Goal: Feedback & Contribution: Contribute content

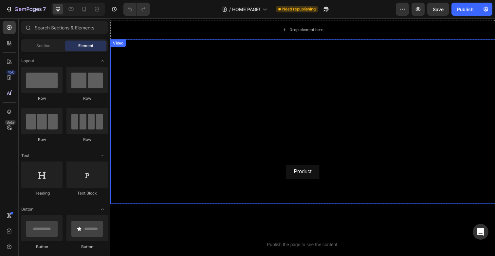
scroll to position [40, 0]
click at [288, 114] on video at bounding box center [306, 122] width 393 height 168
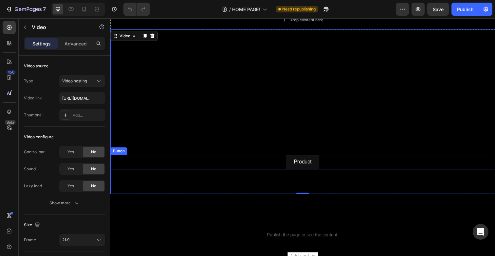
scroll to position [51, 0]
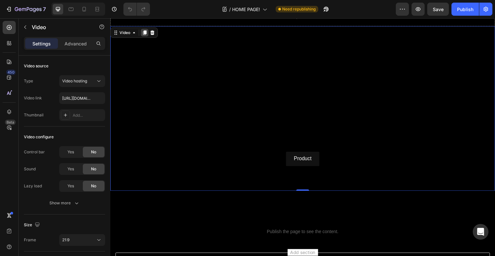
click at [146, 32] on icon at bounding box center [146, 33] width 4 height 5
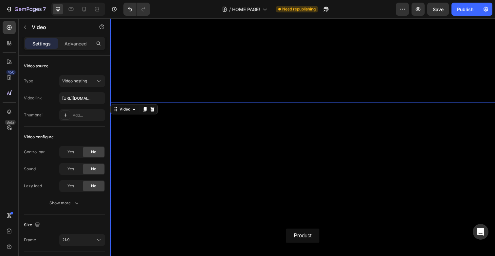
scroll to position [130, 0]
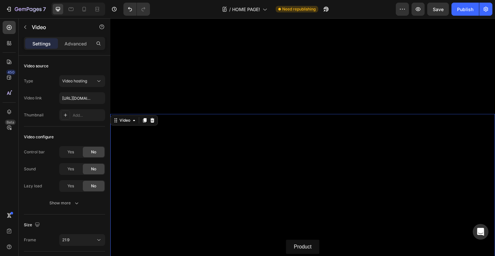
click at [293, 186] on video at bounding box center [306, 200] width 393 height 168
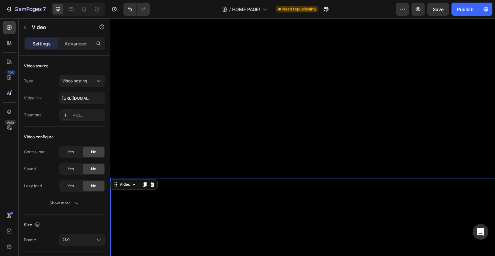
scroll to position [53, 0]
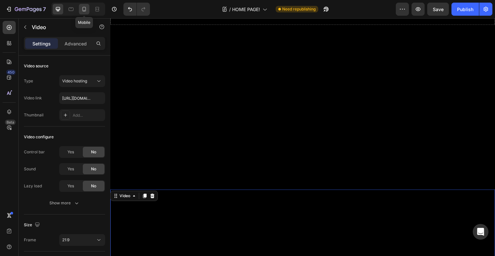
click at [87, 11] on icon at bounding box center [84, 9] width 7 height 7
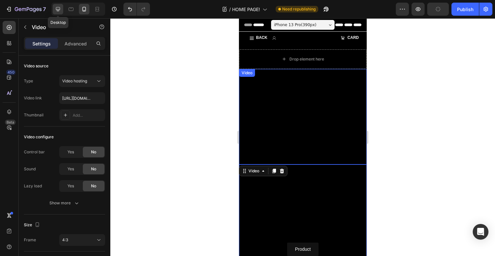
click at [59, 9] on icon at bounding box center [58, 9] width 4 height 4
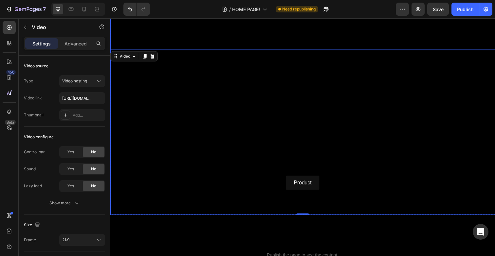
scroll to position [204, 0]
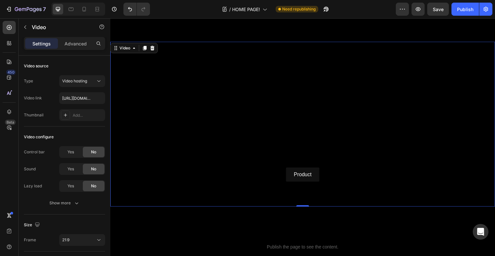
click at [267, 107] on video at bounding box center [306, 126] width 393 height 168
click at [285, 145] on video at bounding box center [306, 126] width 393 height 168
click at [289, 140] on video at bounding box center [306, 126] width 393 height 168
click at [287, 147] on video at bounding box center [306, 126] width 393 height 168
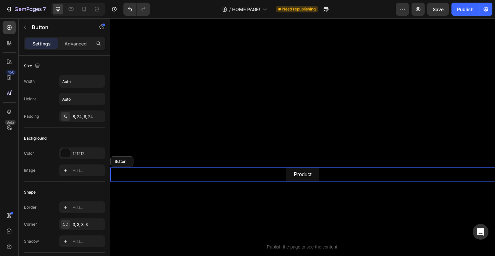
click at [268, 180] on div "Product Button" at bounding box center [306, 178] width 393 height 15
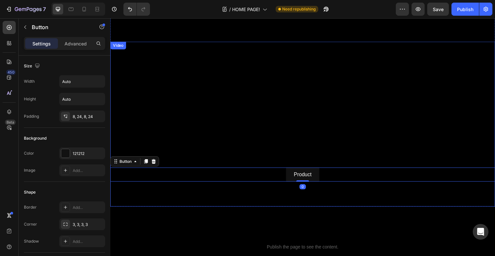
click at [271, 130] on video at bounding box center [306, 126] width 393 height 168
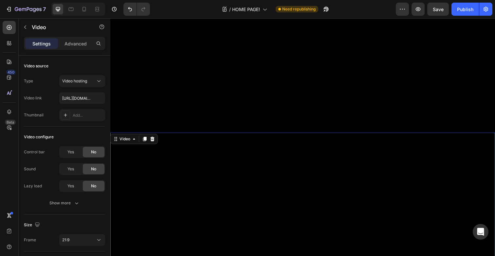
scroll to position [94, 0]
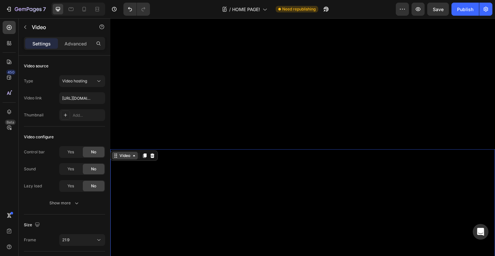
click at [128, 155] on div "Video" at bounding box center [125, 159] width 26 height 8
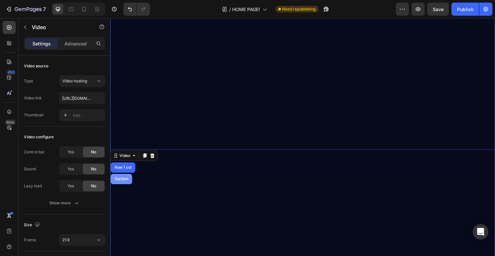
click at [125, 179] on div "Section" at bounding box center [122, 182] width 22 height 10
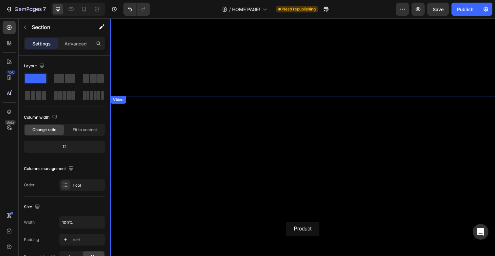
scroll to position [157, 0]
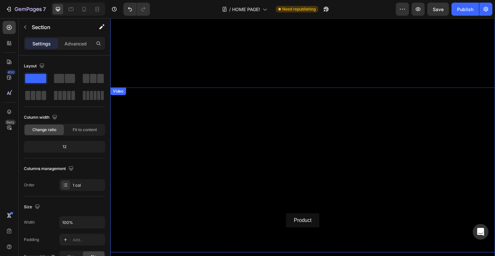
click at [143, 152] on video at bounding box center [306, 173] width 393 height 168
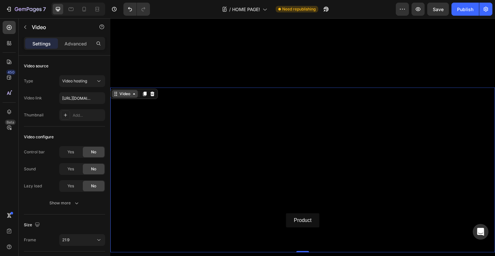
click at [124, 95] on div "Video" at bounding box center [124, 96] width 13 height 6
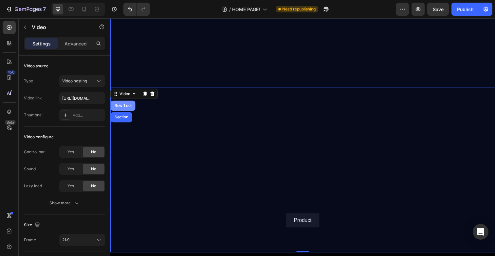
click at [125, 108] on div "Row 1 col" at bounding box center [123, 108] width 20 height 4
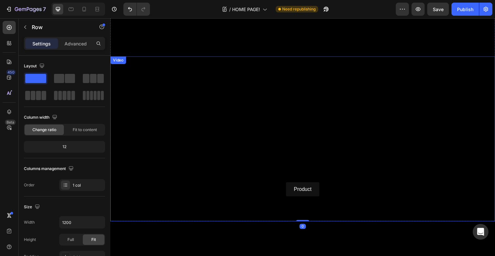
scroll to position [188, 0]
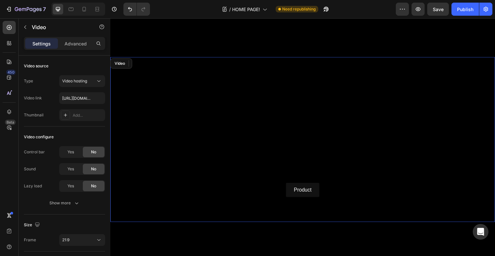
click at [163, 109] on video at bounding box center [306, 142] width 393 height 168
click at [128, 4] on button "Undo/Redo" at bounding box center [129, 9] width 13 height 13
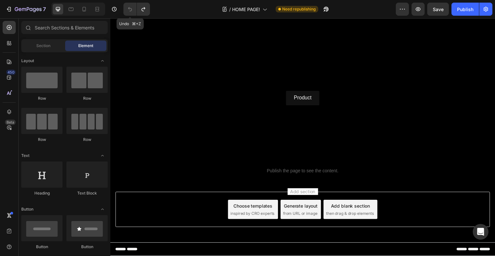
scroll to position [113, 0]
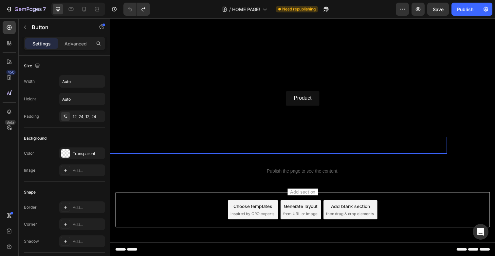
click at [239, 146] on div "Impresum Button" at bounding box center [257, 147] width 393 height 17
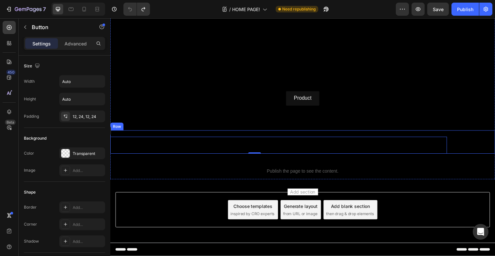
scroll to position [112, 0]
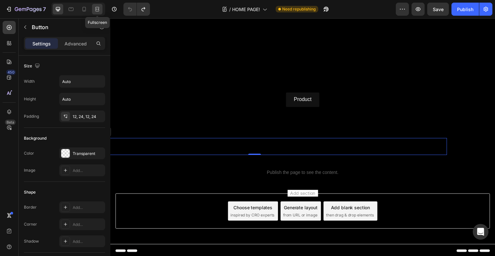
click at [99, 10] on icon at bounding box center [97, 9] width 7 height 7
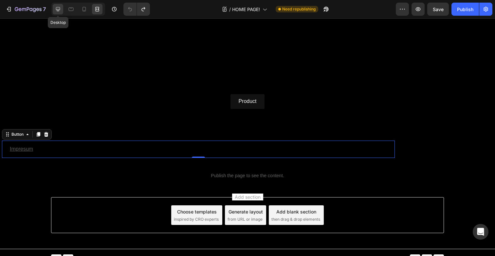
click at [58, 11] on icon at bounding box center [58, 9] width 4 height 4
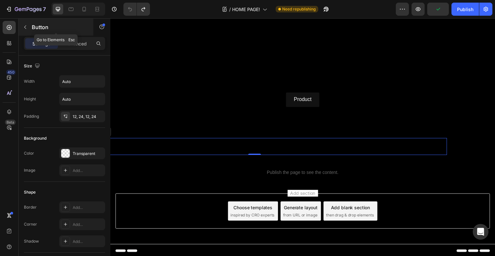
click at [23, 29] on icon "button" at bounding box center [25, 27] width 5 height 5
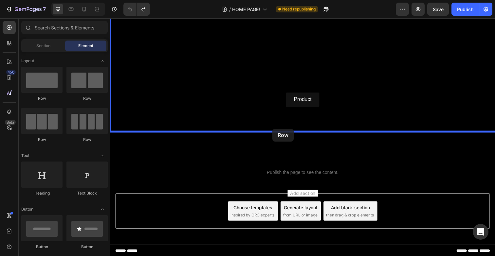
drag, startPoint x: 155, startPoint y: 97, endPoint x: 276, endPoint y: 131, distance: 125.3
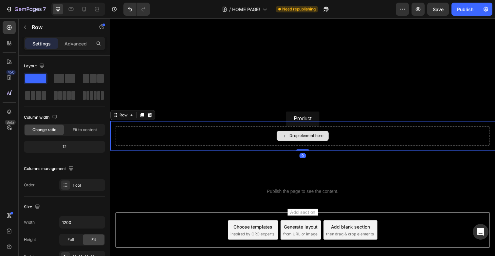
scroll to position [125, 0]
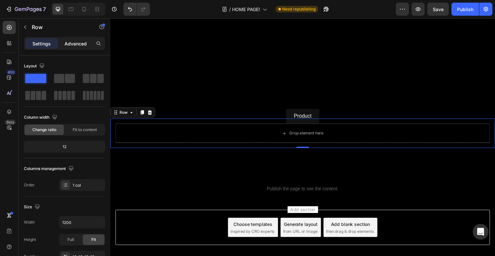
click at [73, 48] on div "Advanced" at bounding box center [75, 43] width 33 height 10
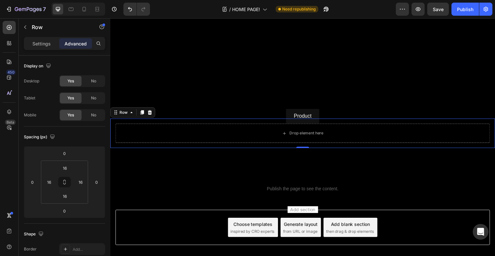
click at [135, 126] on div "Drop element here Row 0" at bounding box center [306, 136] width 393 height 30
click at [39, 44] on p "Settings" at bounding box center [41, 43] width 18 height 7
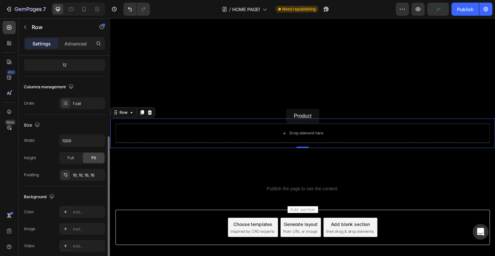
scroll to position [0, 0]
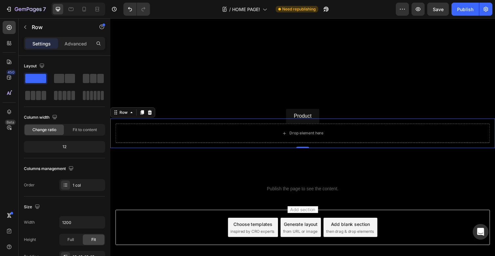
click at [81, 49] on div "Settings Advanced" at bounding box center [64, 43] width 81 height 13
click at [82, 44] on p "Advanced" at bounding box center [75, 43] width 22 height 7
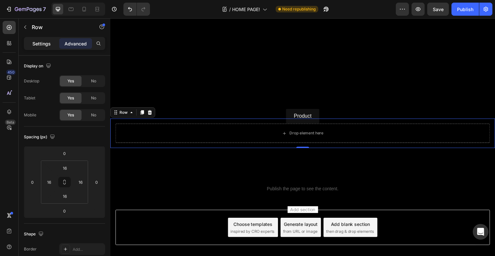
click at [48, 44] on p "Settings" at bounding box center [41, 43] width 18 height 7
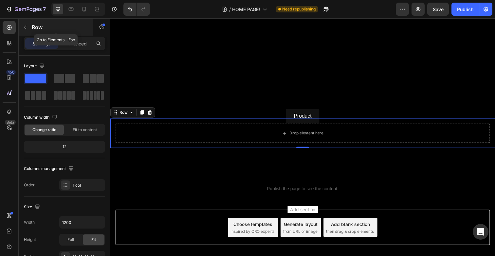
click at [28, 31] on button "button" at bounding box center [25, 27] width 10 height 10
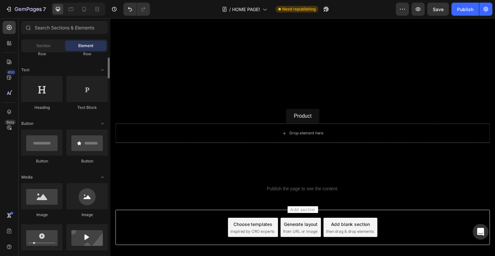
scroll to position [97, 0]
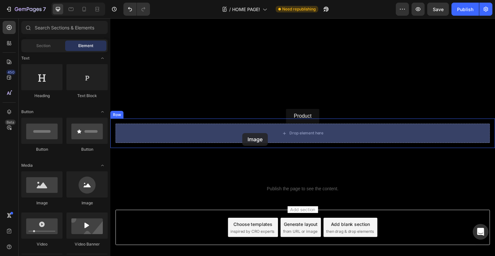
drag, startPoint x: 151, startPoint y: 208, endPoint x: 245, endPoint y: 135, distance: 118.2
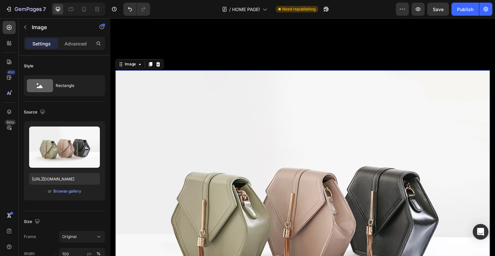
scroll to position [206, 0]
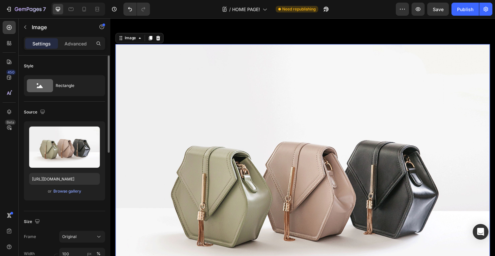
click at [62, 199] on div "Upload Image [URL][DOMAIN_NAME] or Browse gallery" at bounding box center [64, 160] width 81 height 79
click at [66, 193] on div "Browse gallery" at bounding box center [67, 191] width 28 height 6
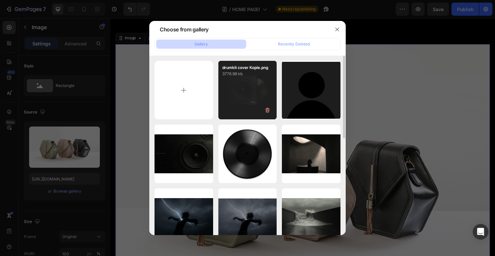
click at [235, 84] on div "drumkit cover Kopie.png 3776.98 kb" at bounding box center [247, 90] width 59 height 59
type input "[URL][DOMAIN_NAME]"
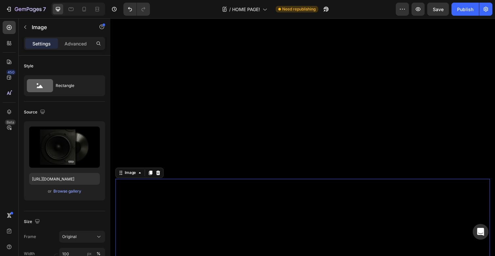
scroll to position [92, 0]
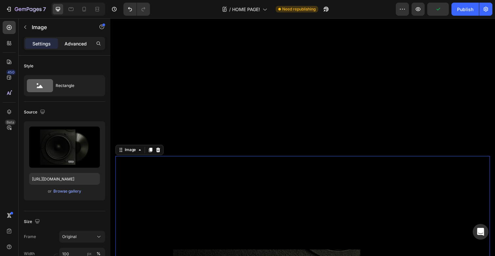
click at [78, 46] on p "Advanced" at bounding box center [75, 43] width 22 height 7
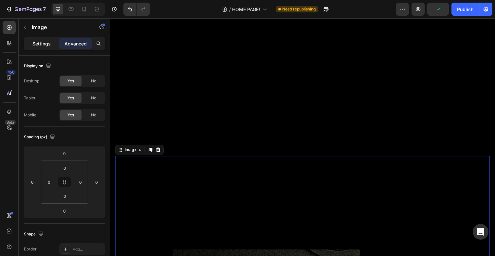
click at [46, 42] on p "Settings" at bounding box center [41, 43] width 18 height 7
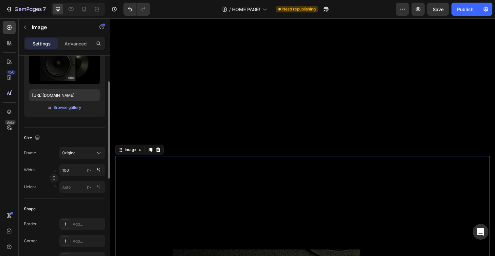
scroll to position [104, 0]
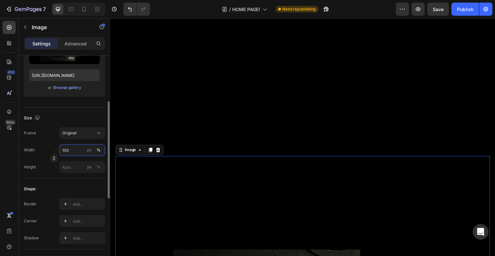
click at [73, 154] on input "100" at bounding box center [82, 150] width 46 height 12
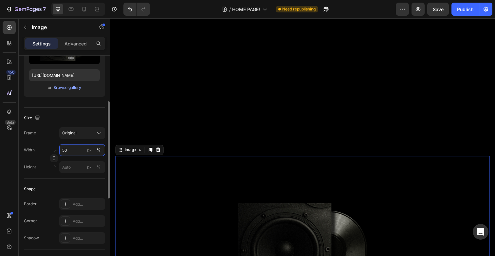
type input "5"
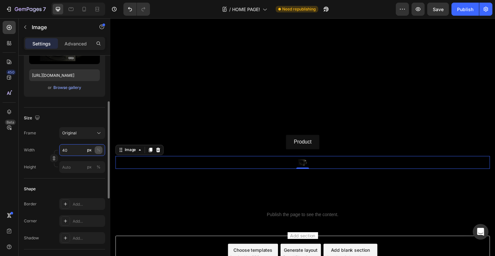
type input "40"
click at [98, 148] on div "%" at bounding box center [99, 150] width 4 height 6
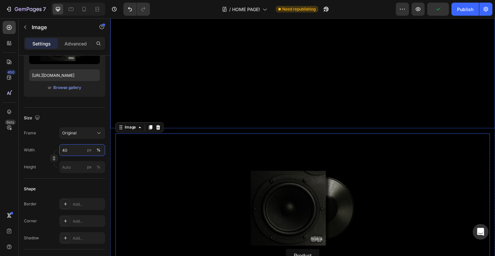
scroll to position [112, 0]
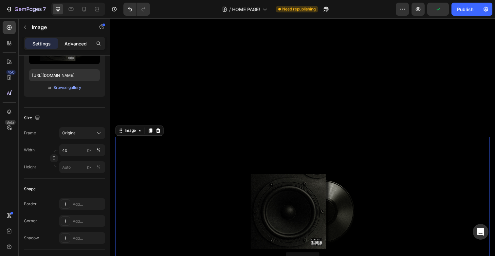
click at [78, 41] on p "Advanced" at bounding box center [75, 43] width 22 height 7
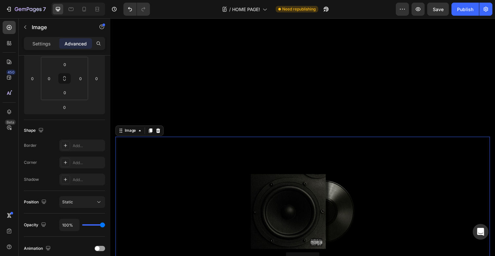
click at [187, 191] on div at bounding box center [306, 215] width 382 height 153
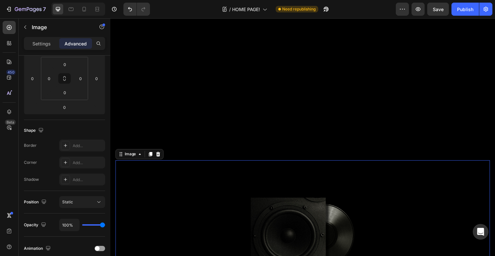
scroll to position [87, 0]
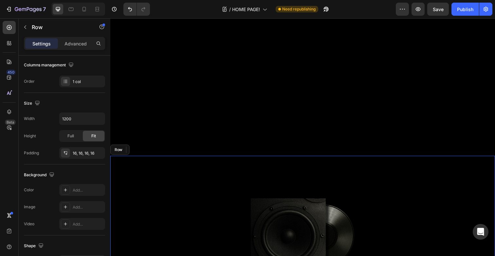
click at [183, 160] on div "Image 0 Row" at bounding box center [306, 240] width 393 height 163
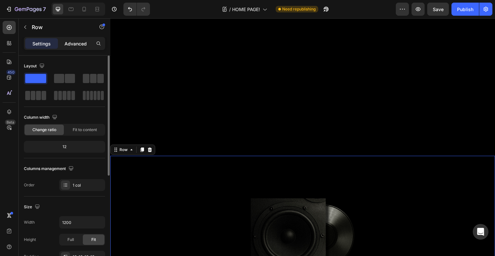
click at [78, 42] on p "Advanced" at bounding box center [75, 43] width 22 height 7
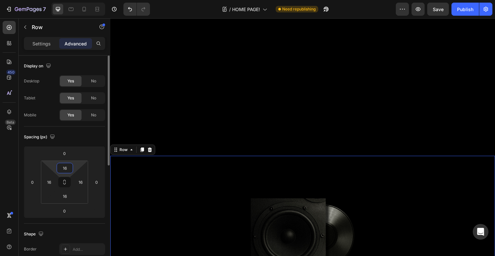
click at [70, 167] on input "16" at bounding box center [64, 168] width 13 height 10
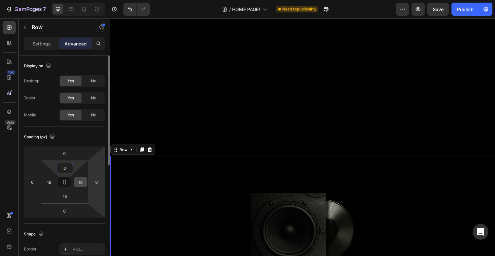
type input "0"
click at [81, 181] on input "16" at bounding box center [81, 182] width 10 height 10
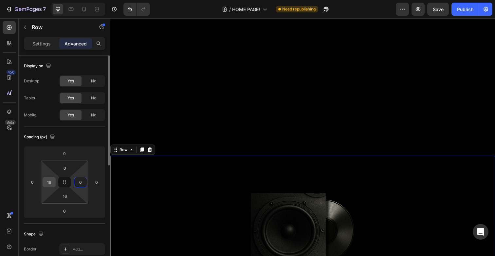
type input "0"
click at [52, 182] on input "16" at bounding box center [49, 182] width 10 height 10
type input "0"
click at [65, 199] on input "16" at bounding box center [64, 196] width 13 height 10
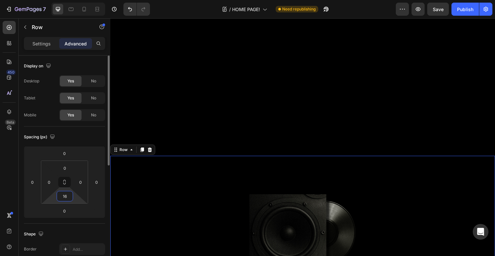
click at [65, 199] on input "16" at bounding box center [64, 196] width 13 height 10
type input "0"
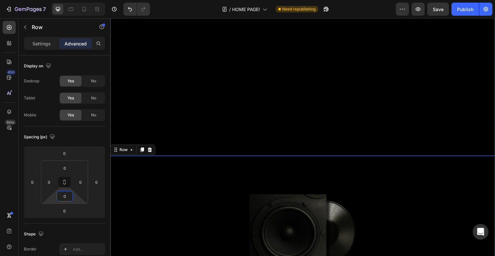
click at [230, 137] on video at bounding box center [306, 75] width 393 height 168
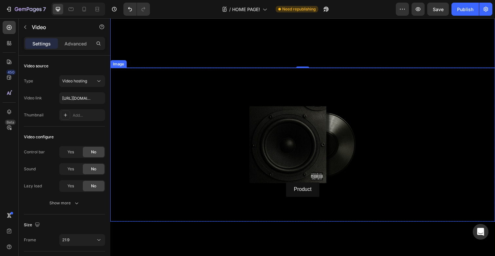
scroll to position [199, 0]
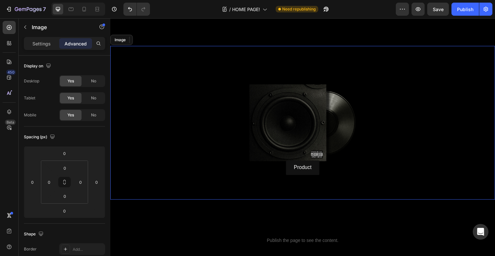
click at [234, 132] on img at bounding box center [306, 125] width 157 height 157
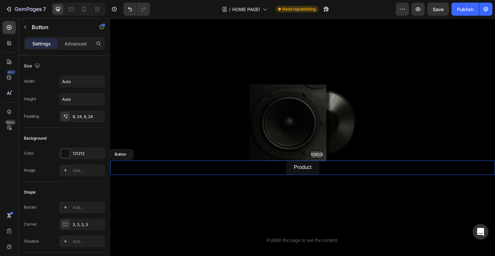
click at [248, 169] on div "Product Button" at bounding box center [306, 171] width 393 height 15
click at [80, 45] on p "Advanced" at bounding box center [75, 43] width 22 height 7
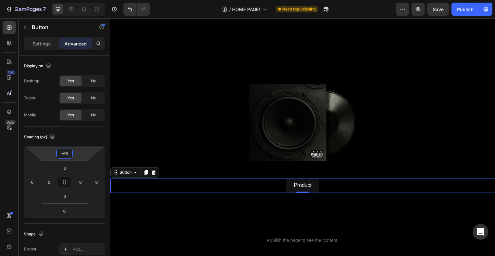
type input "-68"
drag, startPoint x: 80, startPoint y: 150, endPoint x: 83, endPoint y: 141, distance: 9.2
click at [83, 0] on html "7 Version history / HOME PAGE! Need republishing Preview Save Publish 450 Beta …" at bounding box center [247, 0] width 495 height 0
click at [308, 188] on p "Product" at bounding box center [306, 188] width 18 height 9
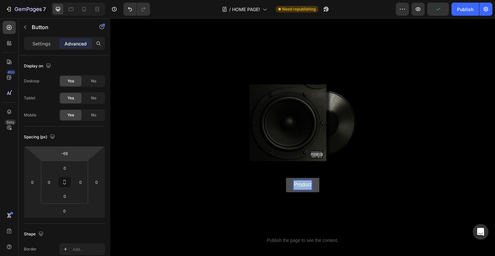
click at [308, 188] on p "Product" at bounding box center [306, 188] width 18 height 9
click at [283, 184] on div "soon Button 0" at bounding box center [306, 189] width 393 height 15
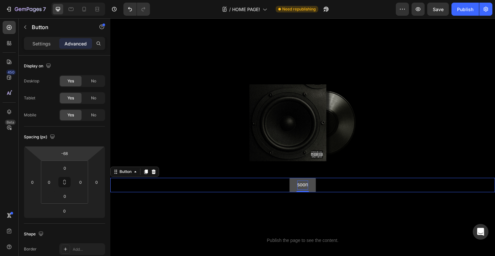
click at [297, 189] on link "soon" at bounding box center [306, 189] width 27 height 15
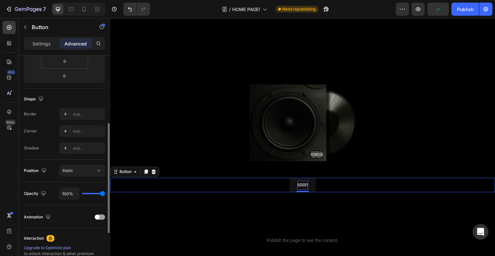
scroll to position [217, 0]
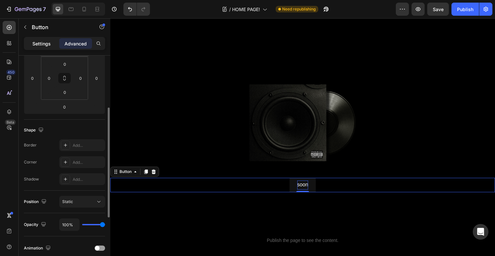
click at [38, 46] on p "Settings" at bounding box center [41, 43] width 18 height 7
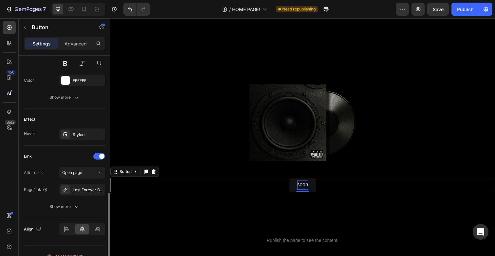
scroll to position [301, 0]
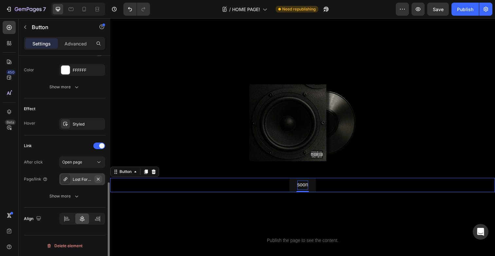
click at [99, 179] on icon "button" at bounding box center [98, 179] width 5 height 5
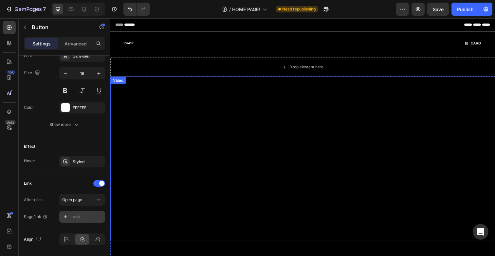
scroll to position [0, 0]
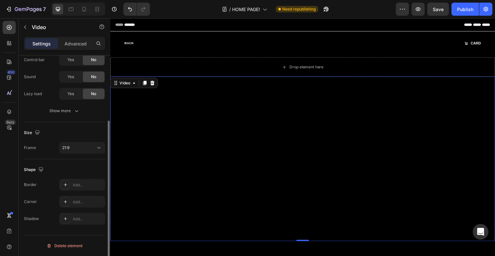
click at [293, 209] on video at bounding box center [306, 162] width 393 height 168
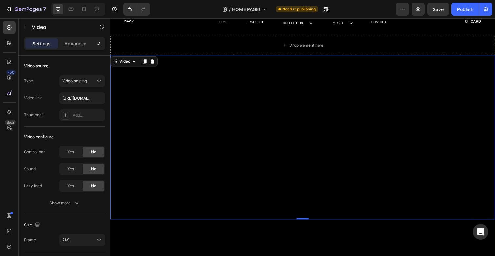
scroll to position [26, 0]
click at [126, 59] on div "Video" at bounding box center [124, 59] width 13 height 6
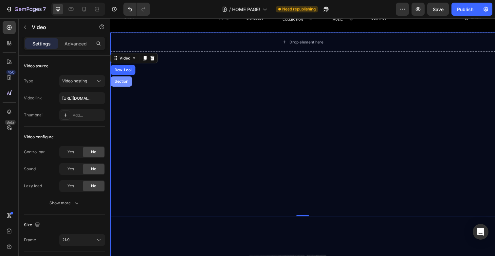
click at [124, 86] on div "Section" at bounding box center [122, 83] width 22 height 10
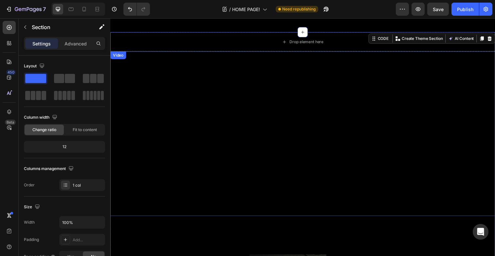
scroll to position [128, 0]
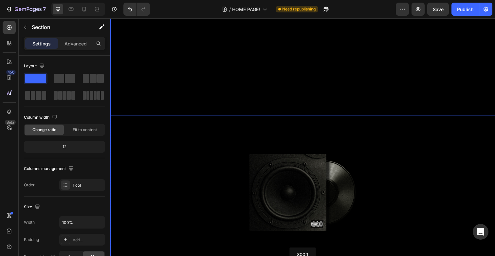
click at [169, 79] on video at bounding box center [306, 34] width 393 height 168
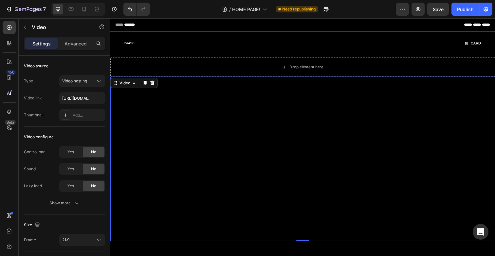
scroll to position [0, 0]
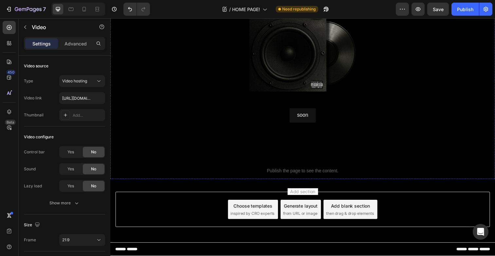
click at [170, 68] on div at bounding box center [306, 53] width 393 height 157
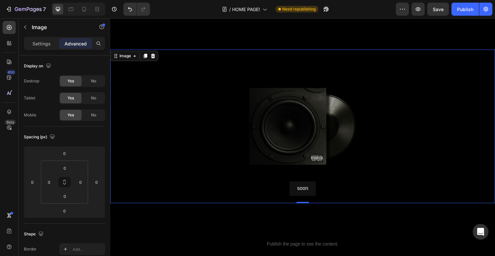
scroll to position [187, 0]
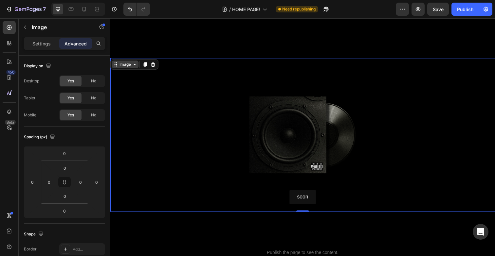
click at [132, 68] on icon at bounding box center [134, 65] width 5 height 5
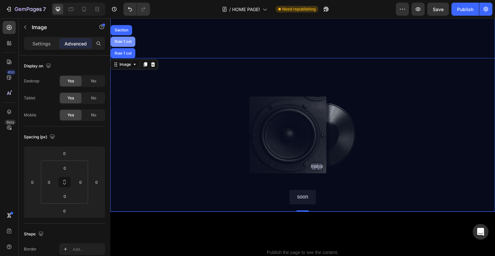
click at [128, 44] on div "Row 1 col" at bounding box center [123, 42] width 25 height 10
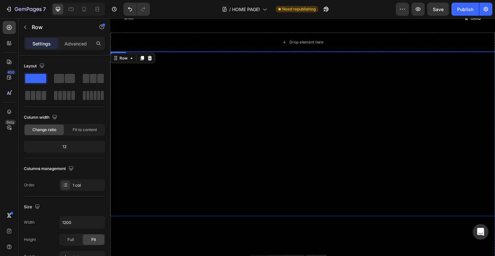
scroll to position [25, 0]
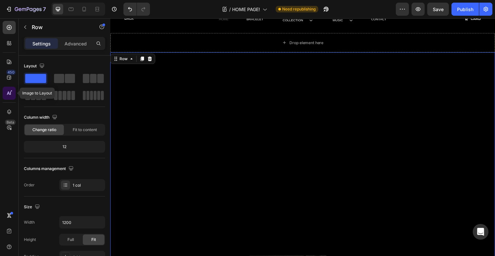
click at [11, 92] on icon at bounding box center [10, 93] width 1 height 3
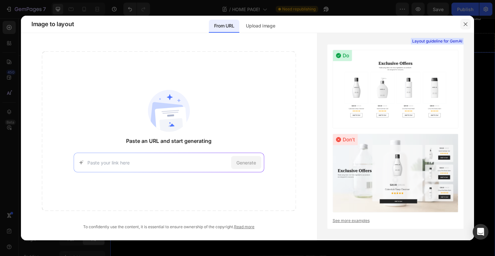
click at [467, 25] on icon "button" at bounding box center [465, 24] width 5 height 5
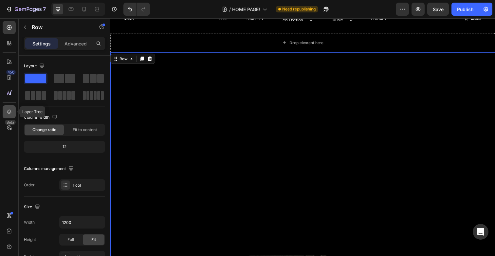
click at [8, 114] on icon at bounding box center [9, 112] width 7 height 7
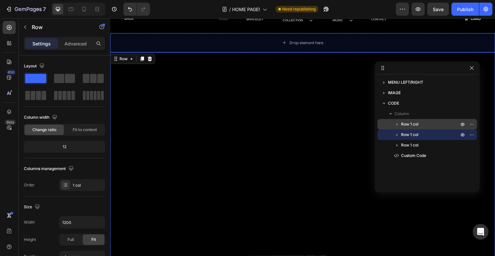
click at [410, 120] on div "Row 1 col" at bounding box center [427, 124] width 94 height 10
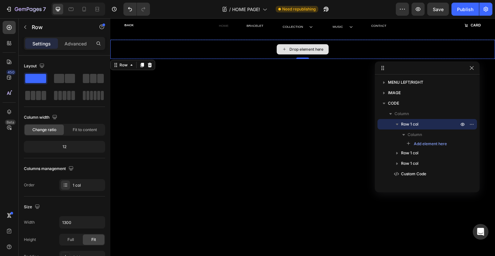
scroll to position [21, 0]
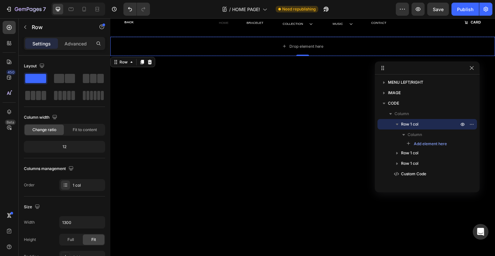
click at [396, 125] on icon "button" at bounding box center [397, 125] width 3 height 2
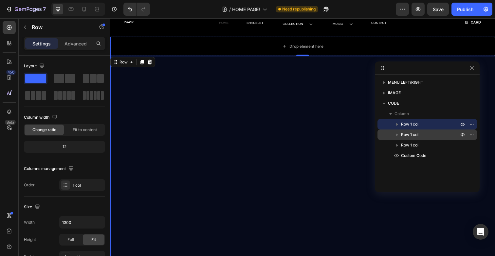
click at [416, 135] on span "Row 1 col" at bounding box center [409, 135] width 17 height 7
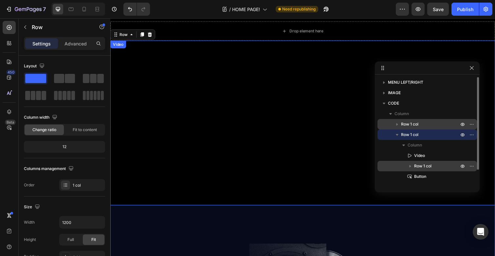
click at [424, 167] on span "Row 1 col" at bounding box center [422, 166] width 17 height 7
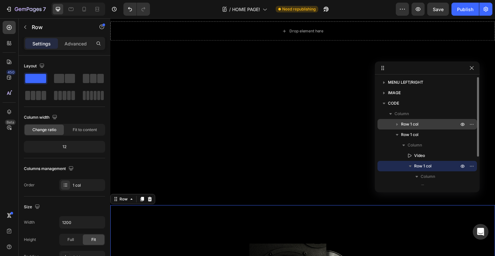
scroll to position [205, 0]
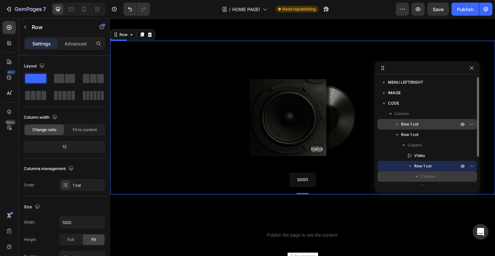
click at [425, 176] on span "Column" at bounding box center [427, 176] width 14 height 7
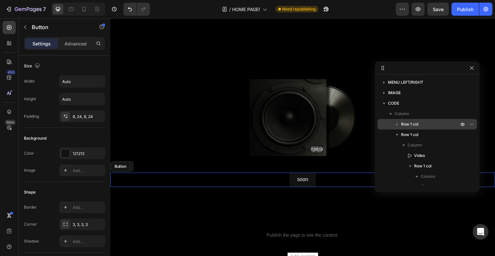
drag, startPoint x: 310, startPoint y: 183, endPoint x: 273, endPoint y: 106, distance: 85.6
click at [310, 183] on p "soon" at bounding box center [306, 183] width 11 height 9
click at [127, 12] on button "Undo/Redo" at bounding box center [129, 9] width 13 height 13
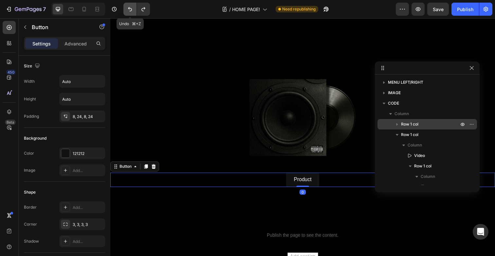
click at [127, 12] on button "Undo/Redo" at bounding box center [129, 9] width 13 height 13
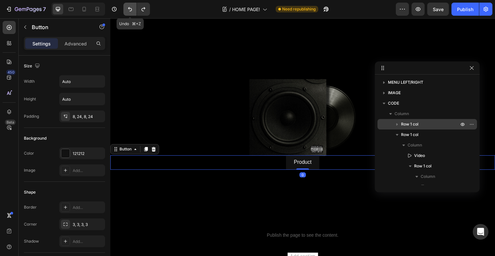
click at [127, 12] on button "Undo/Redo" at bounding box center [129, 9] width 13 height 13
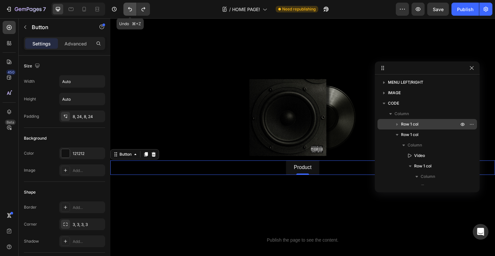
click at [127, 12] on button "Undo/Redo" at bounding box center [129, 9] width 13 height 13
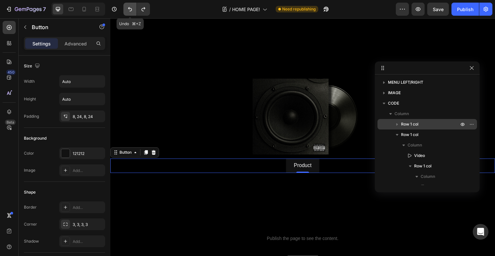
click at [127, 12] on button "Undo/Redo" at bounding box center [129, 9] width 13 height 13
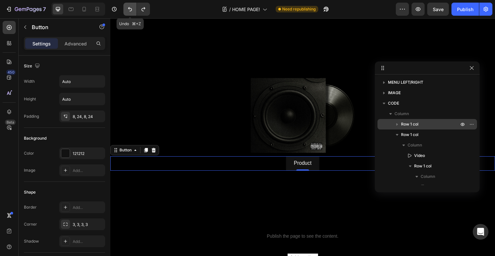
click at [127, 12] on button "Undo/Redo" at bounding box center [129, 9] width 13 height 13
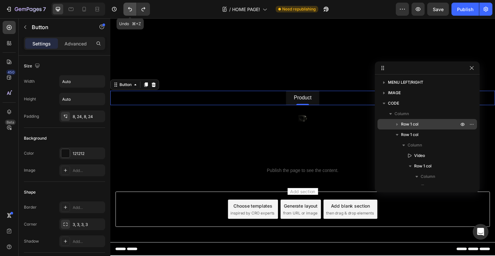
click at [127, 12] on button "Undo/Redo" at bounding box center [129, 9] width 13 height 13
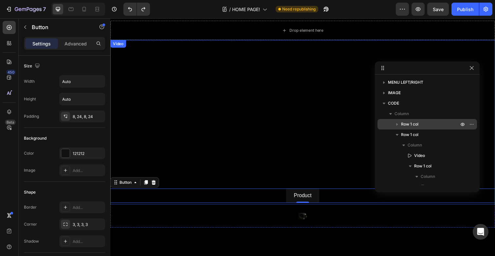
scroll to position [38, 0]
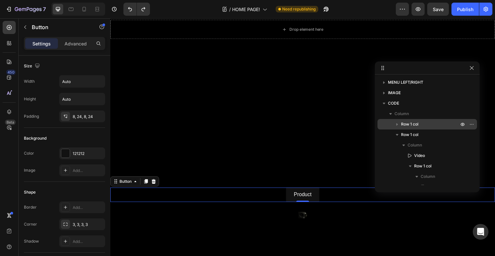
click at [231, 196] on div "Product Button 0" at bounding box center [306, 198] width 393 height 15
click at [76, 42] on p "Advanced" at bounding box center [75, 43] width 22 height 7
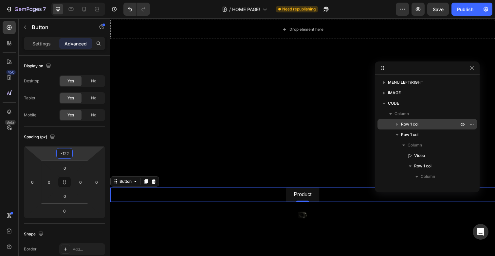
click at [79, 0] on html "7 Version history / HOME PAGE! Need republishing Preview Save Publish 450 Beta …" at bounding box center [247, 0] width 495 height 0
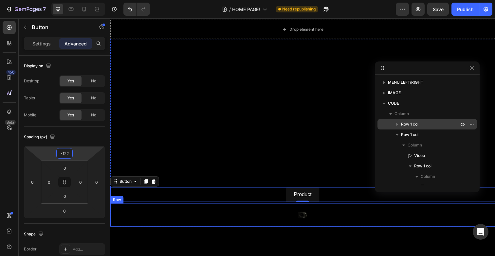
scroll to position [54, 0]
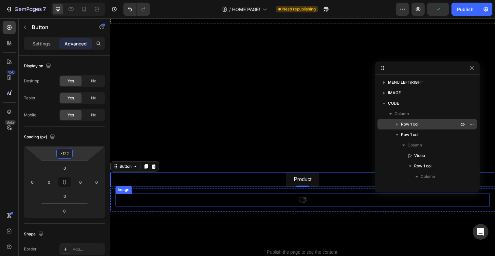
click at [324, 204] on div at bounding box center [306, 204] width 382 height 13
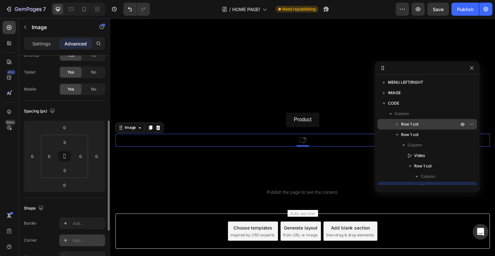
scroll to position [0, 0]
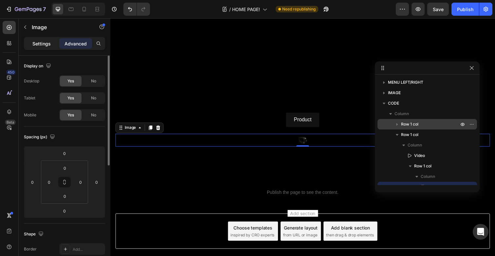
click at [44, 41] on p "Settings" at bounding box center [41, 43] width 18 height 7
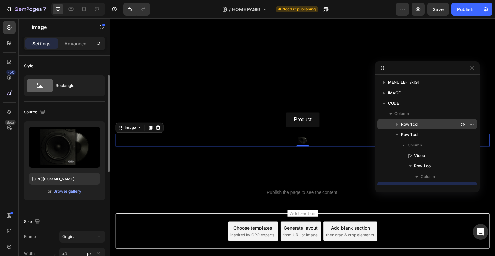
scroll to position [84, 0]
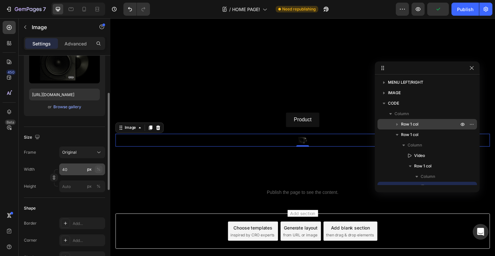
click at [99, 171] on div "%" at bounding box center [99, 170] width 4 height 6
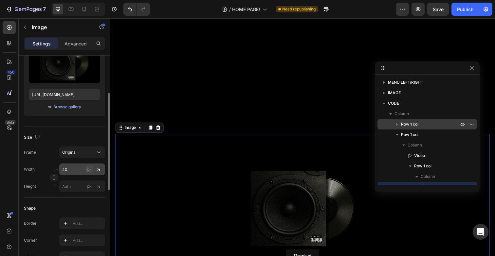
click at [90, 171] on div "px" at bounding box center [89, 170] width 5 height 6
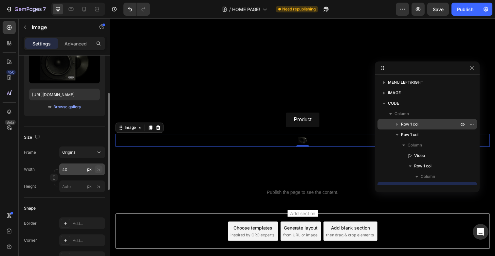
click at [97, 171] on div "%" at bounding box center [99, 170] width 4 height 6
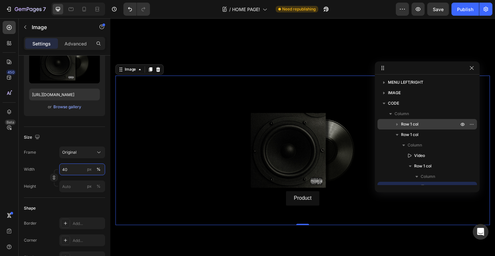
scroll to position [168, 0]
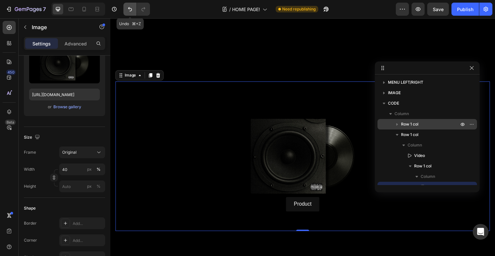
click at [130, 13] on button "Undo/Redo" at bounding box center [129, 9] width 13 height 13
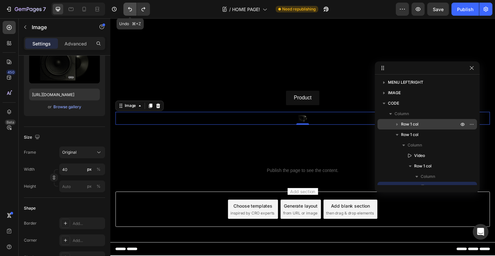
click at [130, 13] on button "Undo/Redo" at bounding box center [129, 9] width 13 height 13
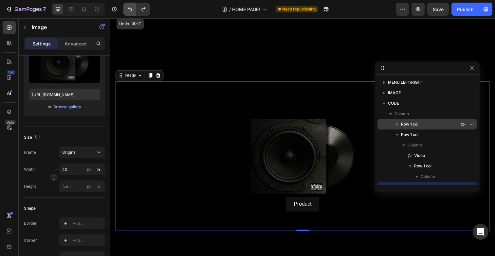
click at [130, 13] on button "Undo/Redo" at bounding box center [129, 9] width 13 height 13
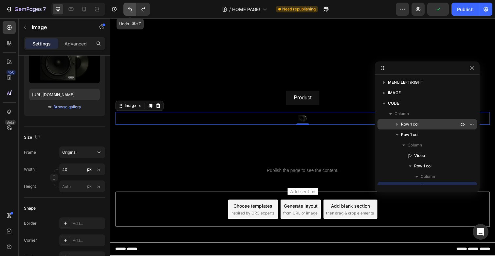
click at [130, 13] on button "Undo/Redo" at bounding box center [129, 9] width 13 height 13
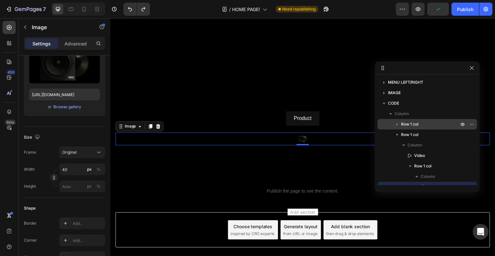
scroll to position [115, 0]
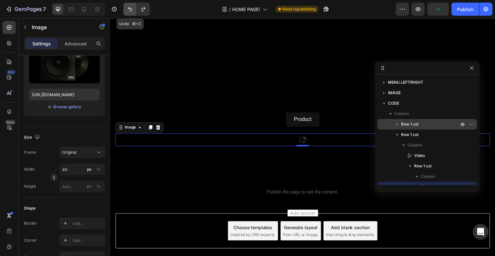
click at [130, 14] on button "Undo/Redo" at bounding box center [129, 9] width 13 height 13
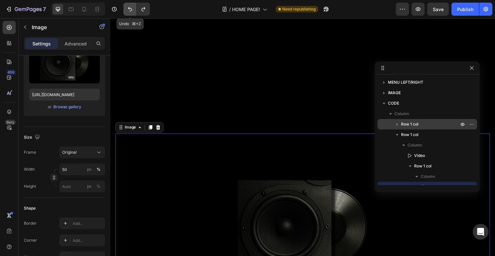
click at [130, 14] on button "Undo/Redo" at bounding box center [129, 9] width 13 height 13
type input "100"
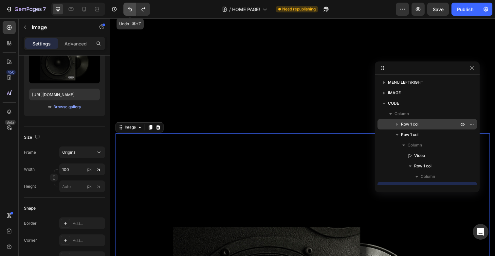
click at [130, 14] on button "Undo/Redo" at bounding box center [129, 9] width 13 height 13
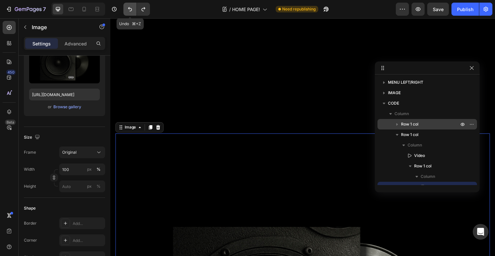
type input "[URL][DOMAIN_NAME]"
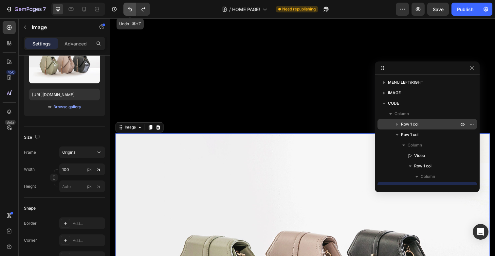
click at [130, 14] on button "Undo/Redo" at bounding box center [129, 9] width 13 height 13
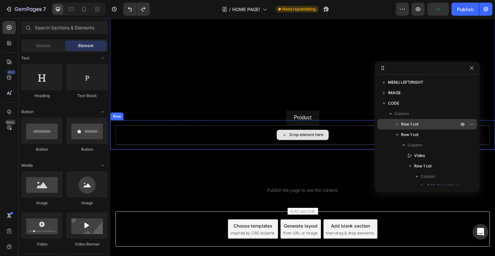
scroll to position [126, 0]
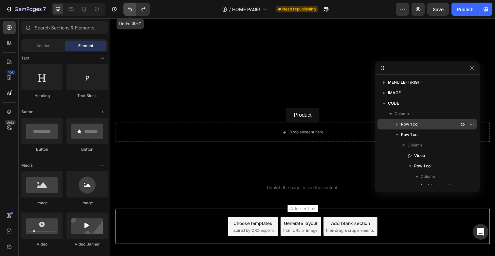
click at [129, 10] on icon "Undo/Redo" at bounding box center [130, 9] width 7 height 7
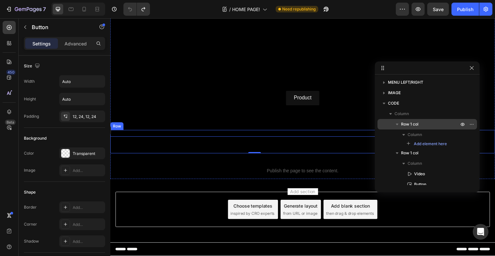
click at [231, 132] on div "Impresum Button 0" at bounding box center [306, 144] width 393 height 24
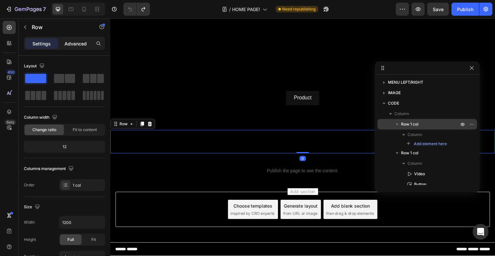
click at [79, 42] on p "Advanced" at bounding box center [75, 43] width 22 height 7
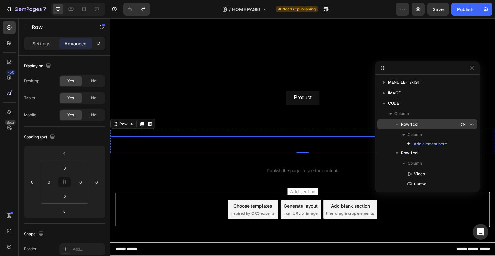
click at [169, 139] on div "Impresum Button" at bounding box center [257, 147] width 393 height 17
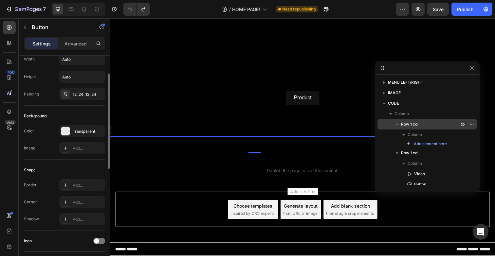
scroll to position [28, 0]
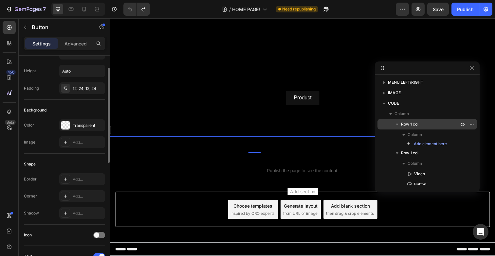
click at [69, 37] on div "Settings Advanced" at bounding box center [64, 43] width 81 height 13
click at [69, 41] on p "Advanced" at bounding box center [75, 43] width 22 height 7
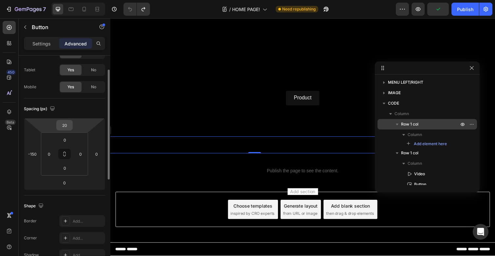
click at [69, 124] on input "20" at bounding box center [64, 125] width 13 height 10
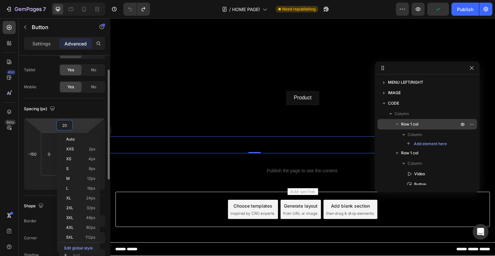
type input "0"
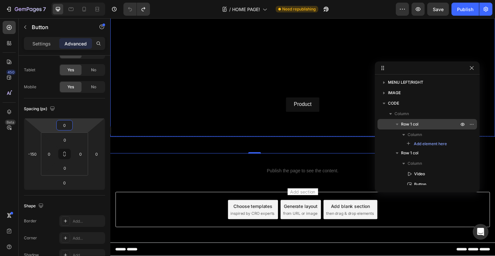
click at [202, 114] on video at bounding box center [306, 55] width 393 height 168
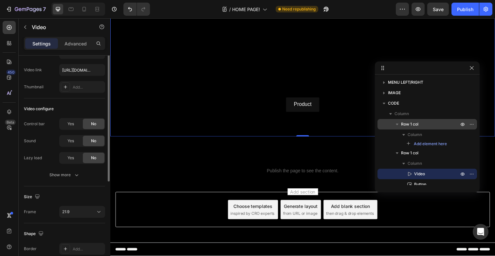
scroll to position [0, 0]
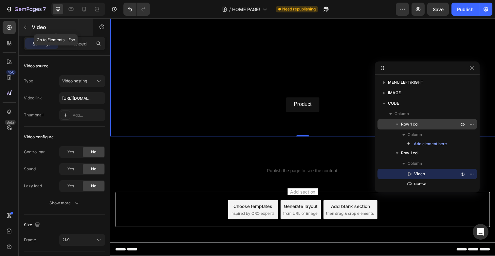
click at [32, 23] on div "Video" at bounding box center [56, 27] width 75 height 17
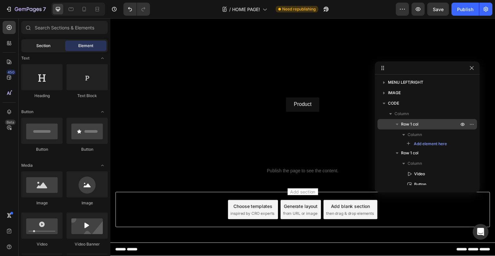
click at [37, 44] on span "Section" at bounding box center [43, 46] width 14 height 6
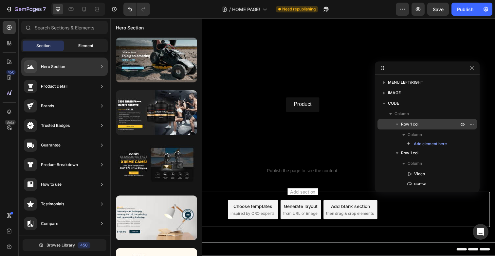
click at [69, 45] on div "Element" at bounding box center [85, 46] width 41 height 10
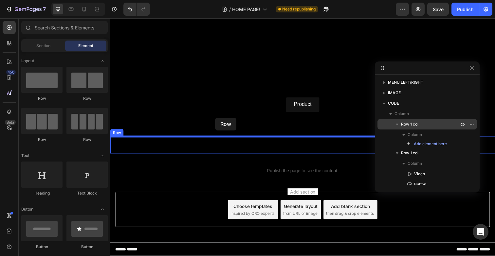
drag, startPoint x: 151, startPoint y: 93, endPoint x: 217, endPoint y: 120, distance: 71.1
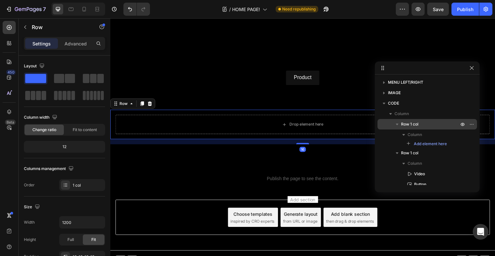
scroll to position [139, 0]
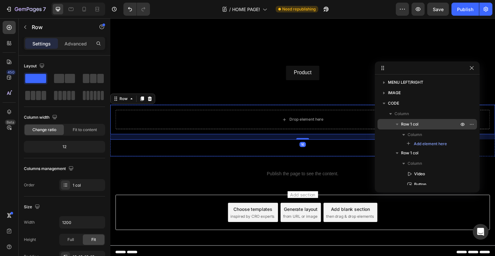
click at [216, 153] on div "Impresum Button" at bounding box center [257, 150] width 393 height 17
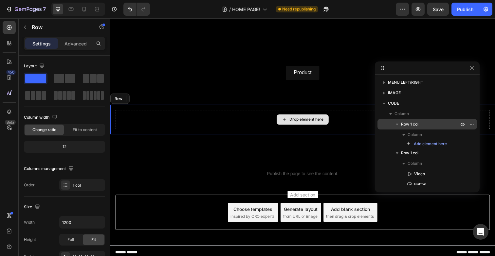
click at [227, 131] on div "Drop element here" at bounding box center [306, 122] width 382 height 20
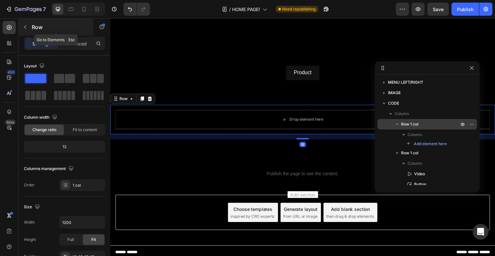
click at [46, 31] on div "Row" at bounding box center [56, 27] width 75 height 17
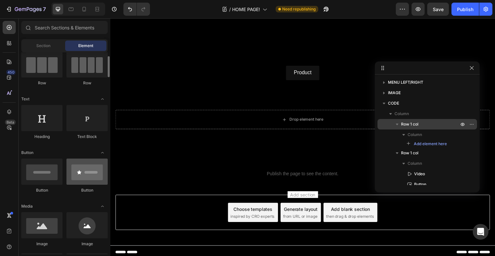
scroll to position [58, 0]
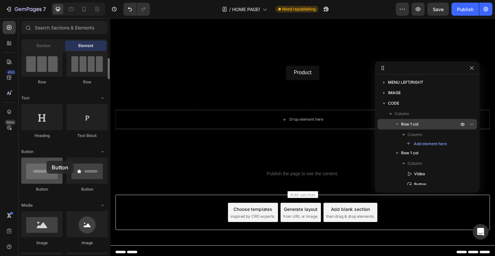
drag, startPoint x: 50, startPoint y: 179, endPoint x: 41, endPoint y: 167, distance: 14.5
click at [41, 167] on div at bounding box center [41, 171] width 41 height 26
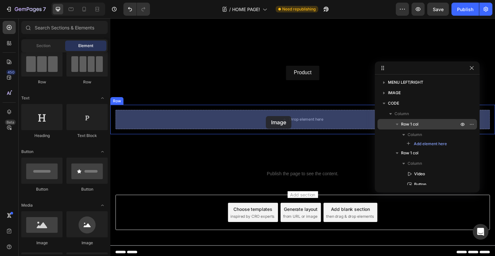
drag, startPoint x: 151, startPoint y: 247, endPoint x: 269, endPoint y: 118, distance: 174.6
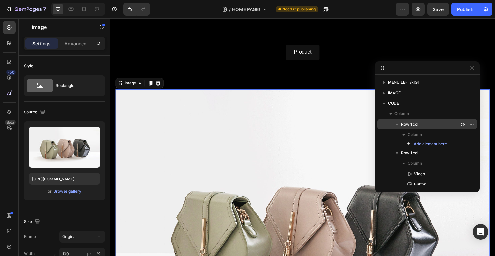
scroll to position [163, 0]
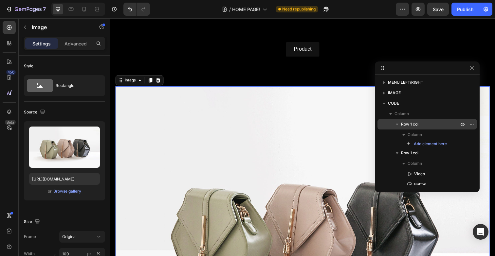
click at [245, 130] on img at bounding box center [306, 231] width 382 height 287
click at [63, 189] on div "Browse gallery" at bounding box center [67, 191] width 28 height 6
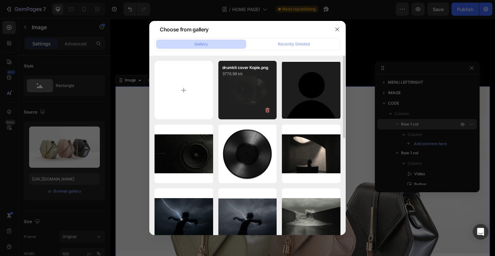
click at [236, 100] on div "drumkit cover Kopie.png 3776.98 kb" at bounding box center [247, 90] width 59 height 59
type input "[URL][DOMAIN_NAME]"
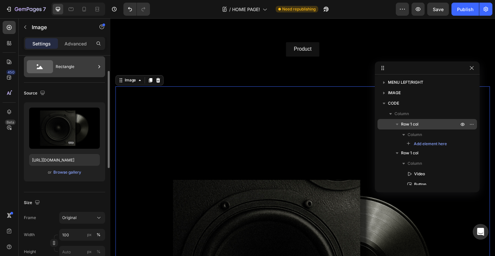
scroll to position [59, 0]
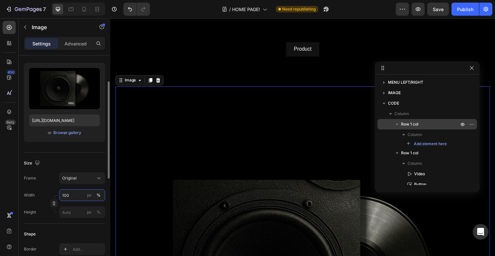
click at [83, 195] on input "100" at bounding box center [82, 195] width 46 height 12
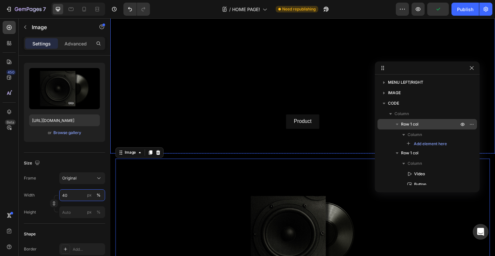
scroll to position [95, 0]
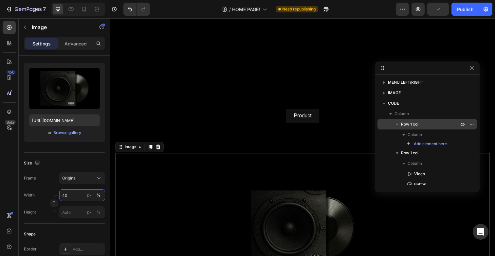
type input "4"
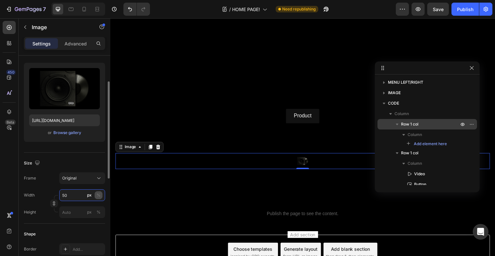
type input "50"
click at [100, 198] on div "%" at bounding box center [99, 195] width 4 height 6
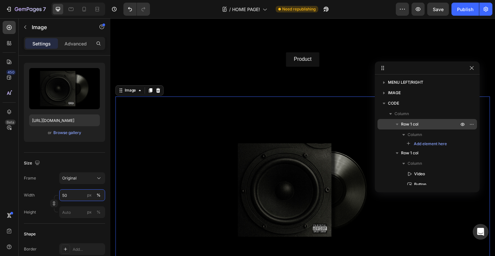
scroll to position [148, 0]
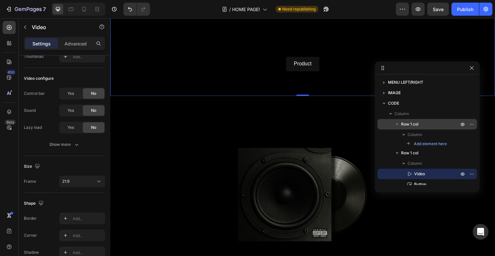
click at [258, 82] on video at bounding box center [306, 14] width 393 height 168
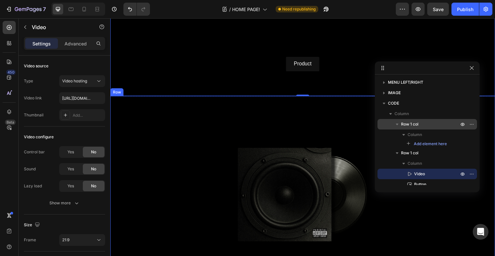
click at [243, 102] on div "Image Row" at bounding box center [306, 199] width 393 height 202
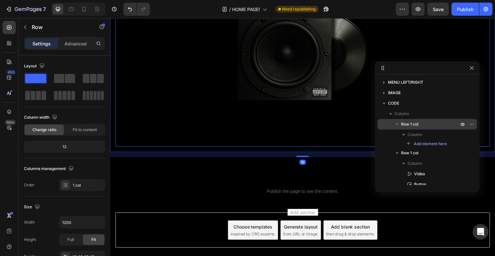
scroll to position [300, 0]
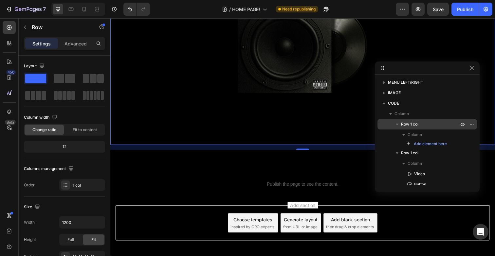
click at [241, 152] on div "16" at bounding box center [306, 150] width 393 height 5
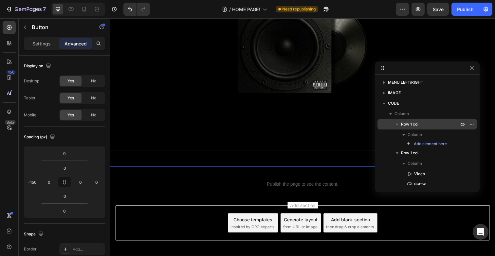
click at [240, 154] on div "Impresum Button" at bounding box center [257, 161] width 393 height 17
click at [243, 150] on div "Image Row Impresum Button 0" at bounding box center [306, 58] width 393 height 224
click at [242, 163] on div "Impresum Button 0" at bounding box center [257, 161] width 393 height 17
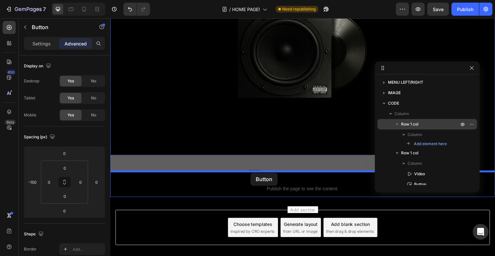
drag, startPoint x: 251, startPoint y: 164, endPoint x: 253, endPoint y: 176, distance: 12.9
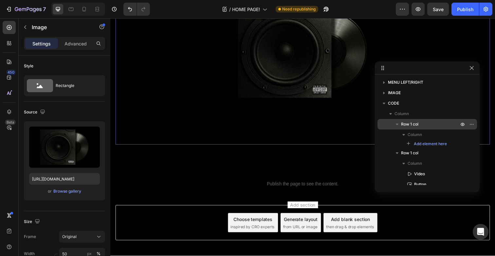
click at [254, 142] on img at bounding box center [306, 51] width 191 height 191
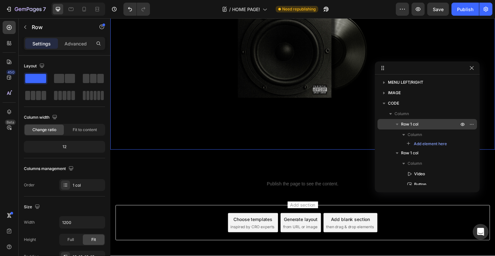
click at [251, 151] on div "Image 0 Row" at bounding box center [306, 52] width 393 height 202
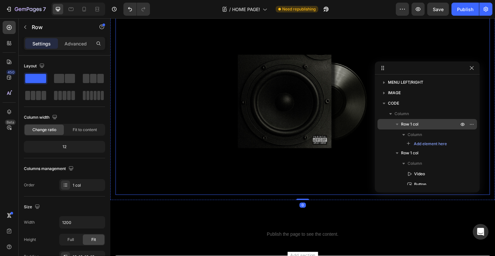
scroll to position [250, 0]
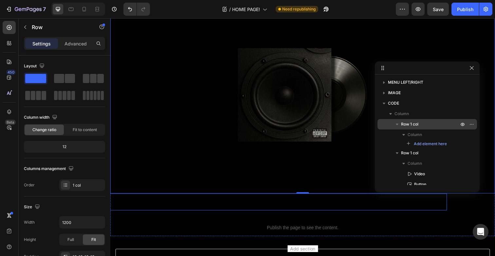
click at [235, 205] on div "Impresum Button" at bounding box center [257, 205] width 393 height 17
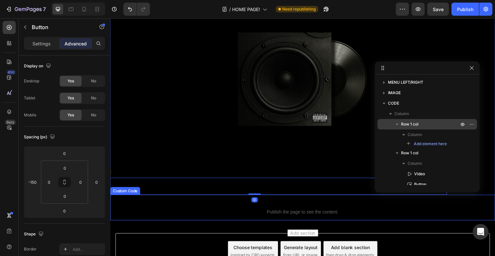
scroll to position [270, 0]
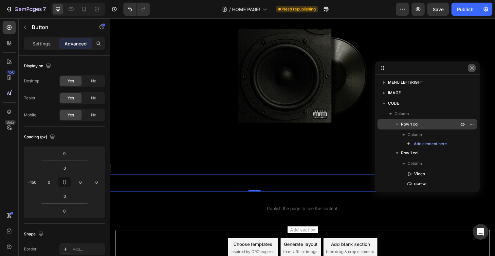
click at [473, 70] on icon "button" at bounding box center [471, 68] width 4 height 4
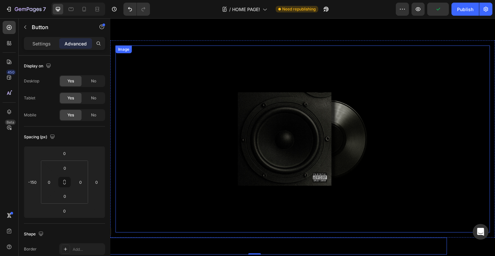
scroll to position [206, 0]
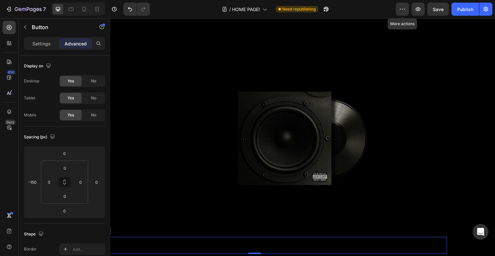
click at [394, 11] on div "/ HOME PAGE! Need republishing" at bounding box center [275, 9] width 240 height 13
click at [398, 11] on button "button" at bounding box center [402, 9] width 13 height 13
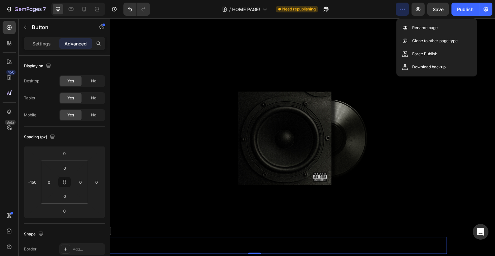
click at [398, 11] on button "button" at bounding box center [402, 9] width 13 height 13
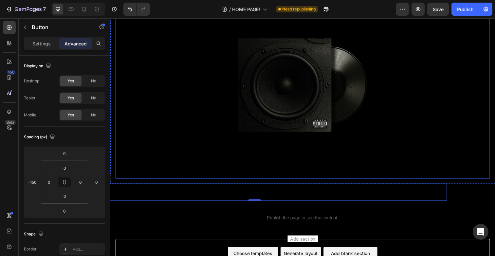
scroll to position [261, 0]
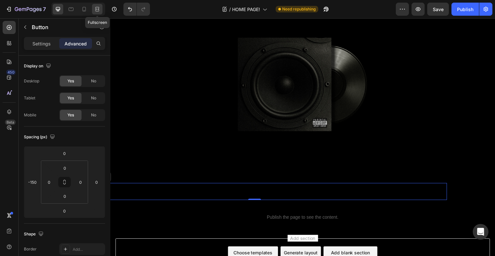
click at [95, 8] on icon at bounding box center [97, 9] width 7 height 7
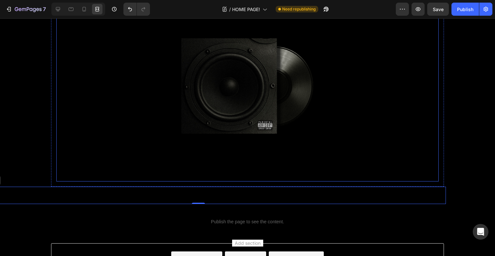
scroll to position [251, 0]
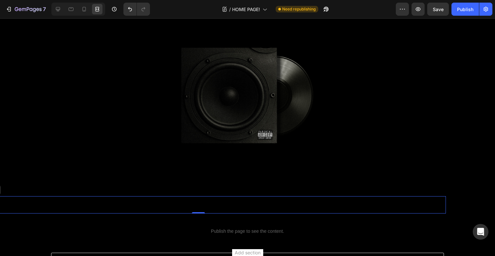
click at [41, 198] on div "Impresum Button 0" at bounding box center [198, 204] width 495 height 17
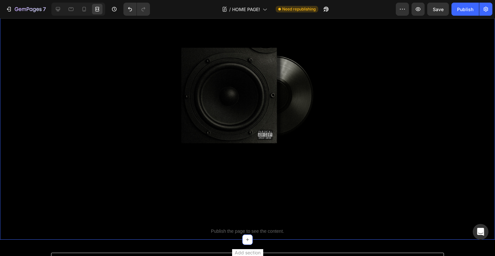
click at [45, 178] on div "Drop element here Row Video Product Button Row Image Row Row Impresum Button 0 …" at bounding box center [247, 23] width 495 height 433
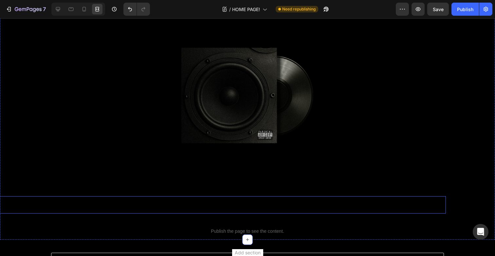
click at [44, 204] on div "Impresum Button" at bounding box center [198, 204] width 495 height 17
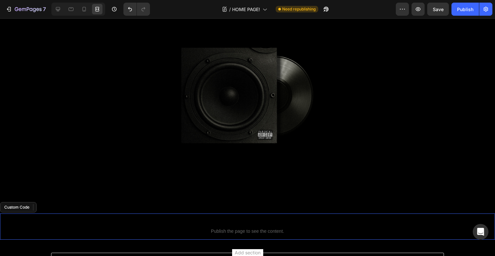
click at [46, 215] on p "Custom Code Publish the page to see the content." at bounding box center [247, 227] width 495 height 26
click at [48, 204] on div at bounding box center [49, 207] width 8 height 8
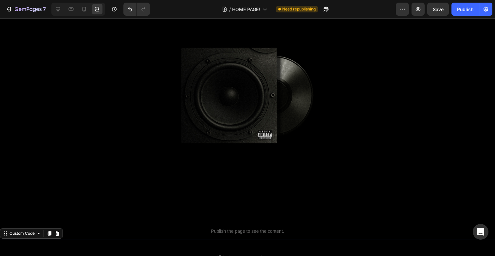
scroll to position [339, 0]
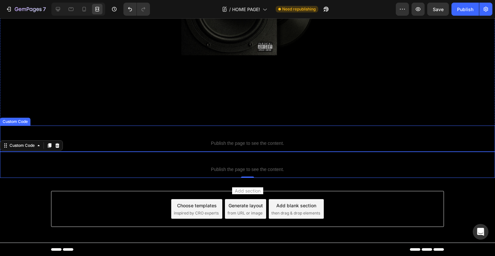
click at [106, 138] on span "Custom Code" at bounding box center [247, 135] width 495 height 8
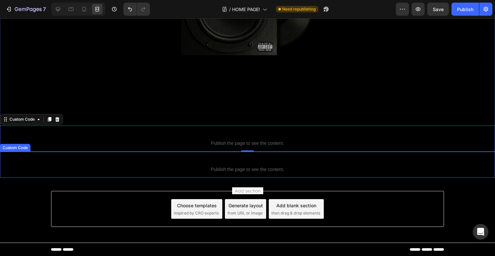
click at [130, 158] on span "Custom Code" at bounding box center [247, 161] width 495 height 8
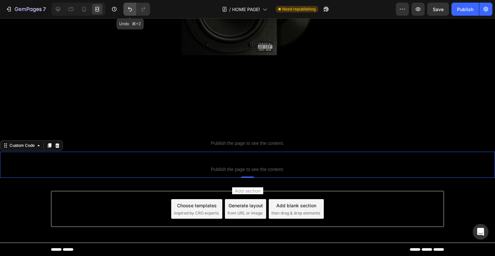
click at [131, 5] on button "Undo/Redo" at bounding box center [129, 9] width 13 height 13
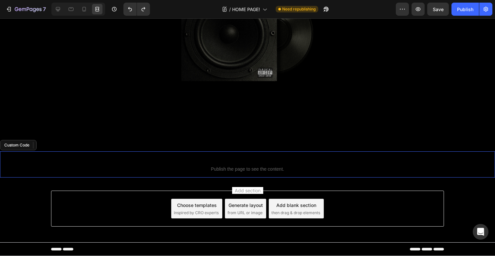
click at [129, 157] on span "Custom Code" at bounding box center [247, 161] width 495 height 8
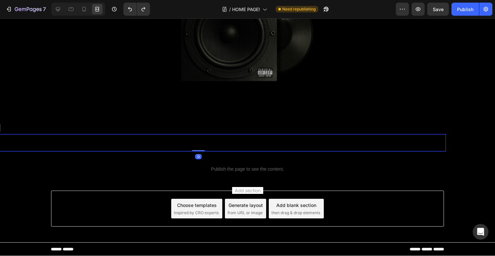
click at [129, 134] on div "Impresum Button 0" at bounding box center [198, 142] width 495 height 17
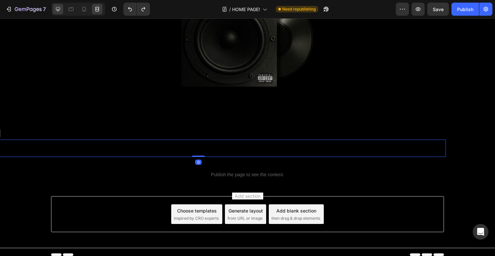
click at [60, 10] on icon at bounding box center [58, 9] width 4 height 4
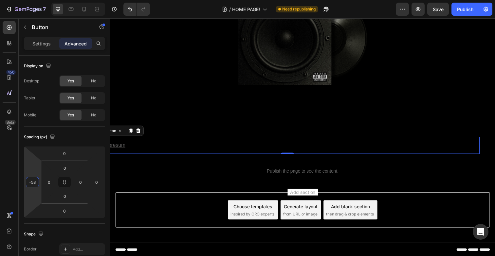
drag, startPoint x: 38, startPoint y: 173, endPoint x: 42, endPoint y: 157, distance: 16.0
click at [42, 0] on html "7 Version history / HOME PAGE! Need republishing Preview Save Publish 450 Beta …" at bounding box center [247, 0] width 495 height 0
click at [92, 9] on div at bounding box center [97, 9] width 10 height 10
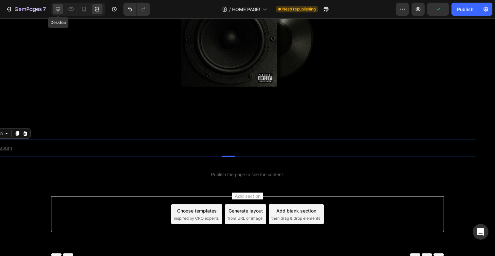
click at [61, 8] on icon at bounding box center [58, 9] width 7 height 7
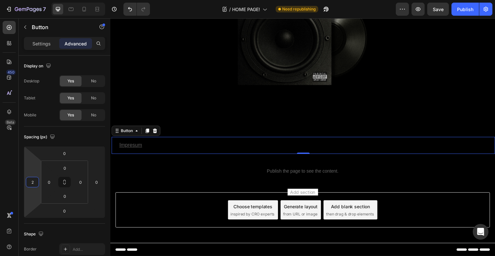
type input "0"
drag, startPoint x: 37, startPoint y: 166, endPoint x: 39, endPoint y: 155, distance: 11.0
click at [39, 0] on html "7 Version history / HOME PAGE! Need republishing Preview Save Publish 450 Beta …" at bounding box center [247, 0] width 495 height 0
click at [96, 9] on icon at bounding box center [96, 9] width 2 height 2
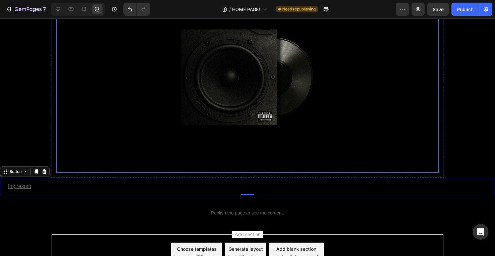
click at [139, 141] on div at bounding box center [247, 77] width 382 height 191
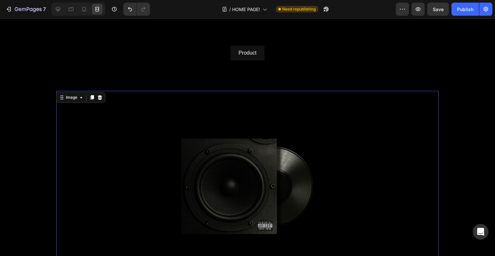
scroll to position [180, 0]
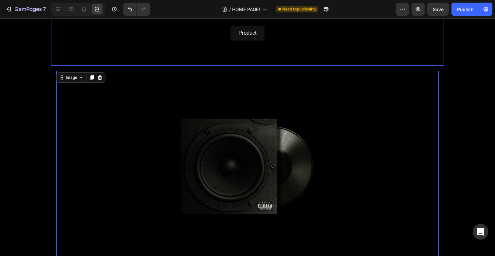
click at [61, 18] on div "7 Version history / HOME PAGE! Need republishing Preview Save Publish" at bounding box center [247, 9] width 495 height 19
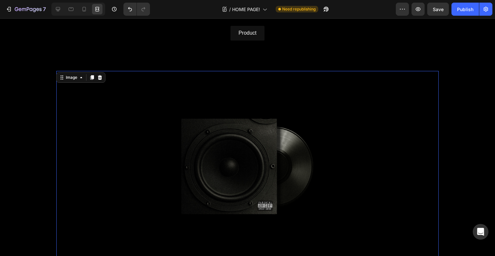
click at [60, 17] on div "7 Version history / HOME PAGE! Need republishing Preview Save Publish" at bounding box center [247, 9] width 495 height 19
click at [60, 11] on icon at bounding box center [58, 9] width 7 height 7
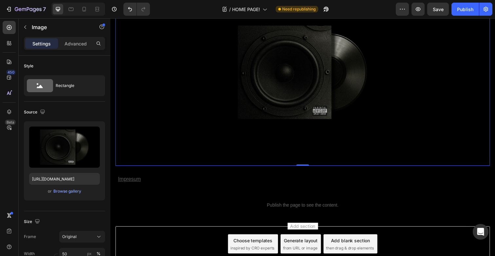
scroll to position [289, 0]
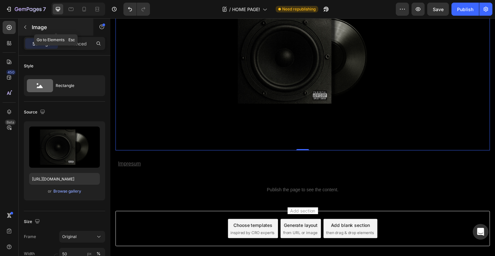
click at [25, 26] on icon "button" at bounding box center [25, 28] width 2 height 4
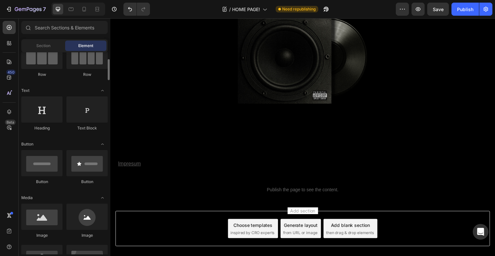
scroll to position [65, 0]
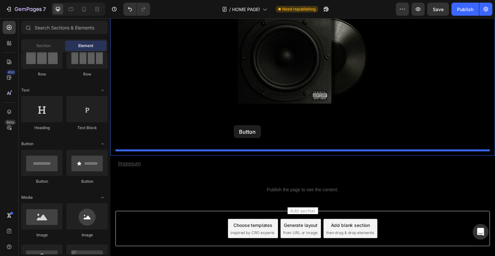
drag, startPoint x: 160, startPoint y: 191, endPoint x: 236, endPoint y: 128, distance: 98.7
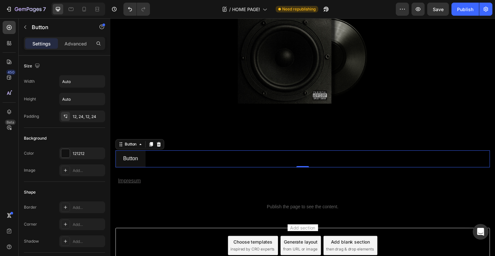
click at [222, 169] on div "Button Button 0" at bounding box center [306, 161] width 382 height 17
click at [146, 160] on div "Button Button 0" at bounding box center [306, 161] width 382 height 17
click at [81, 46] on p "Advanced" at bounding box center [75, 43] width 22 height 7
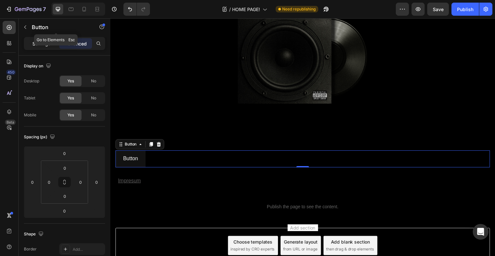
click at [52, 40] on div "Settings" at bounding box center [41, 43] width 33 height 10
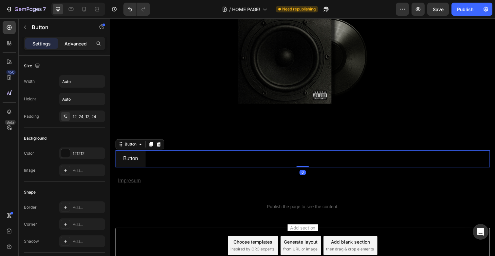
click at [77, 42] on p "Advanced" at bounding box center [75, 43] width 22 height 7
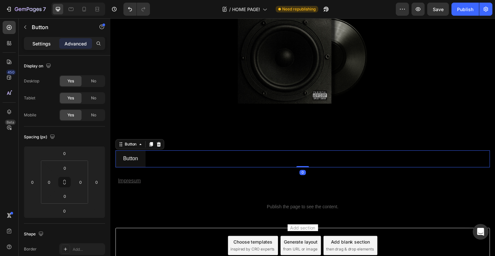
click at [50, 47] on p "Settings" at bounding box center [41, 43] width 18 height 7
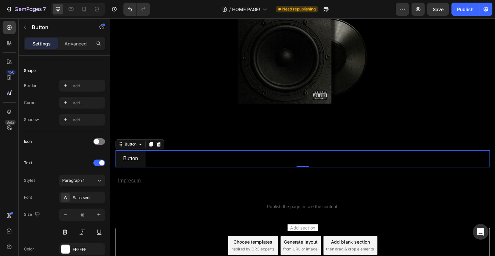
scroll to position [250, 0]
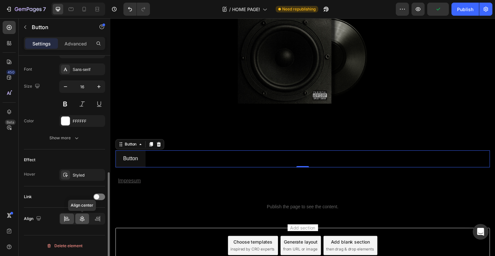
click at [81, 218] on icon at bounding box center [82, 219] width 5 height 6
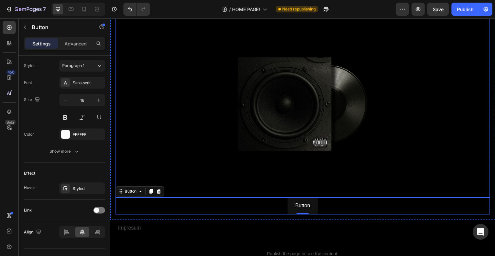
scroll to position [286, 0]
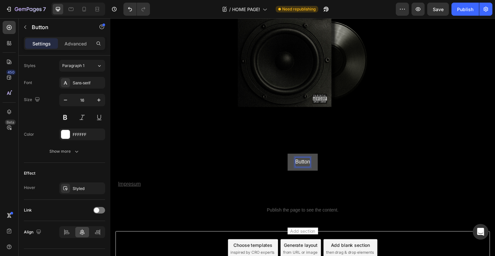
click at [304, 163] on p "Button" at bounding box center [306, 165] width 15 height 9
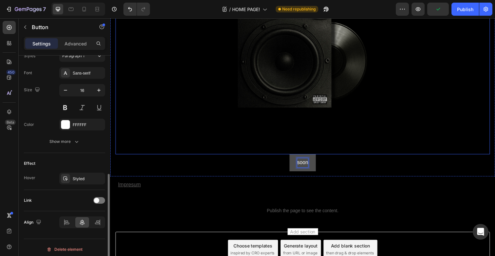
scroll to position [245, 0]
click at [209, 100] on div at bounding box center [306, 61] width 382 height 191
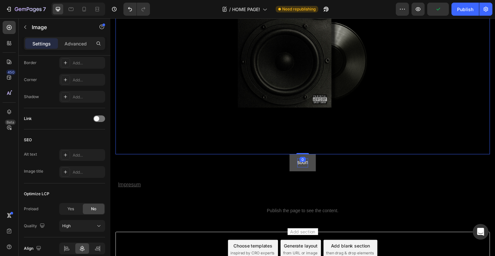
scroll to position [0, 0]
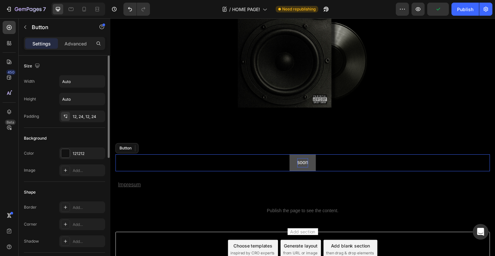
click at [251, 172] on div "soon Button" at bounding box center [306, 165] width 382 height 17
click at [88, 42] on div "Advanced" at bounding box center [75, 43] width 33 height 10
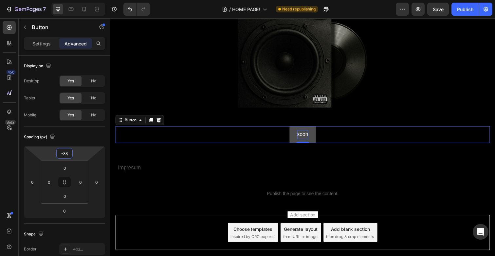
drag, startPoint x: 76, startPoint y: 156, endPoint x: 77, endPoint y: 175, distance: 19.0
click at [77, 0] on html "7 Version history / HOME PAGE! Need republishing Preview Save Publish 450 Beta …" at bounding box center [247, 0] width 495 height 0
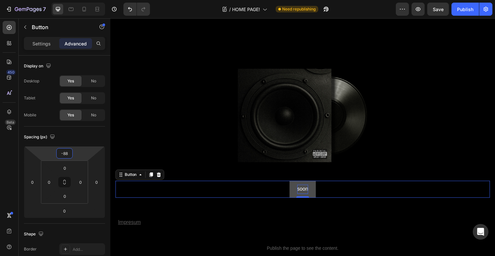
scroll to position [220, 0]
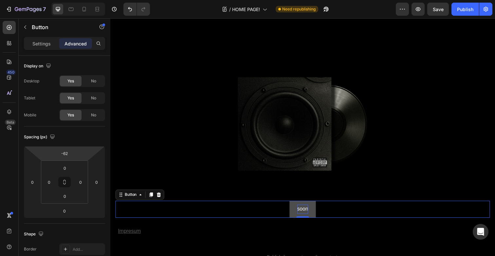
drag, startPoint x: 85, startPoint y: 157, endPoint x: 88, endPoint y: 152, distance: 5.7
click at [88, 0] on html "7 Version history / HOME PAGE! Need republishing Preview Save Publish 450 Beta …" at bounding box center [247, 0] width 495 height 0
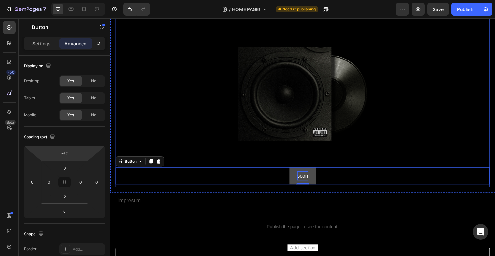
scroll to position [252, 0]
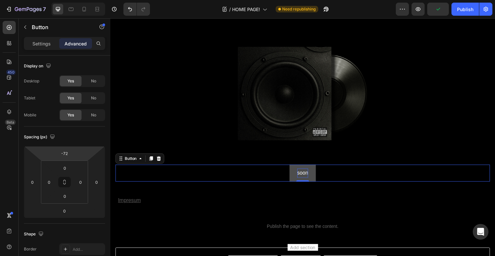
type input "-74"
click at [76, 0] on html "7 Version history / HOME PAGE! Need republishing Preview Publish 450 Beta Secti…" at bounding box center [247, 0] width 495 height 0
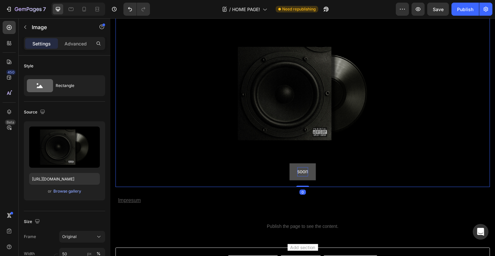
click at [260, 101] on img at bounding box center [306, 95] width 191 height 191
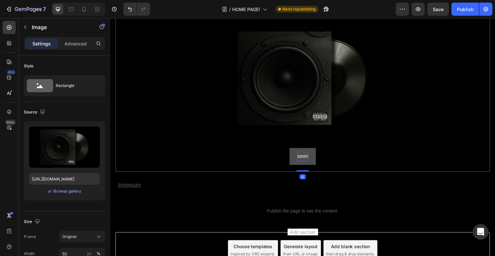
scroll to position [273, 0]
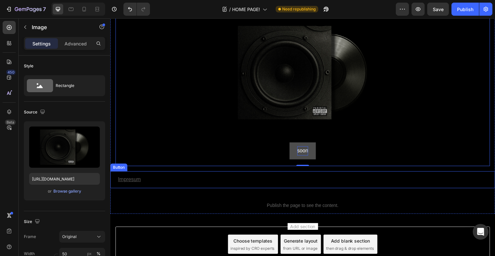
click at [187, 188] on div "Impresum Button" at bounding box center [306, 183] width 393 height 17
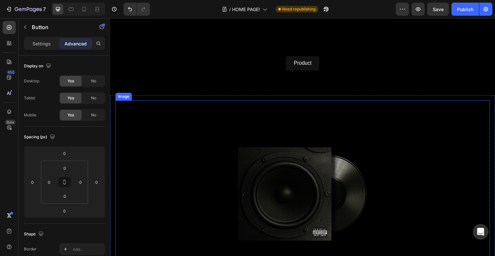
scroll to position [150, 0]
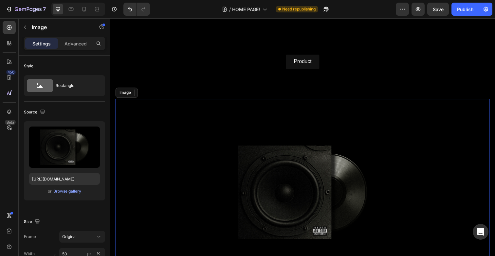
click at [185, 144] on div at bounding box center [306, 196] width 382 height 191
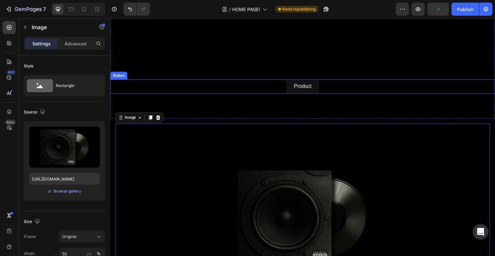
scroll to position [124, 0]
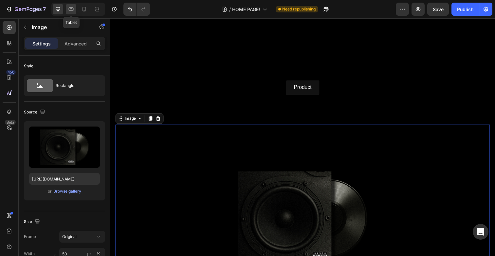
click at [72, 10] on icon at bounding box center [71, 10] width 5 height 4
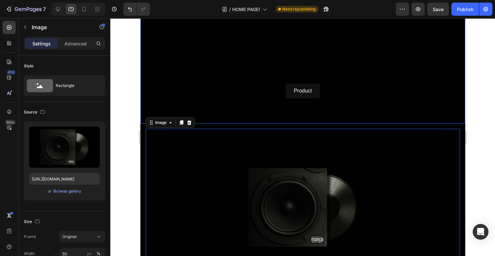
scroll to position [97, 0]
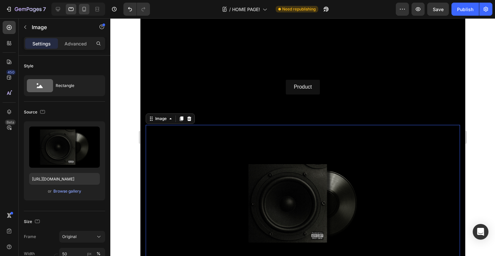
click at [83, 12] on div at bounding box center [84, 9] width 10 height 10
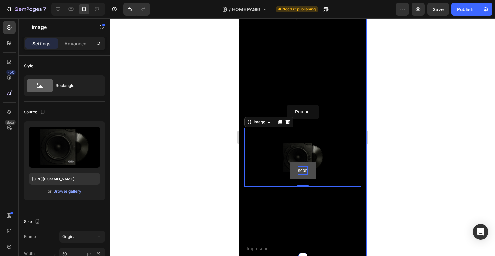
scroll to position [29, 0]
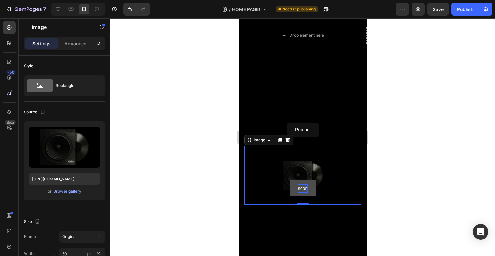
click at [313, 168] on img at bounding box center [302, 175] width 59 height 59
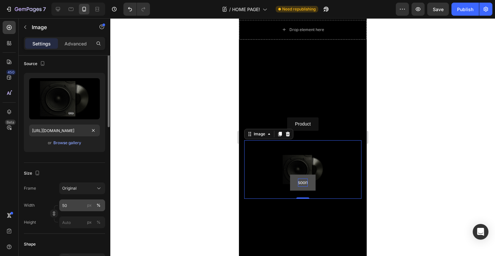
scroll to position [53, 0]
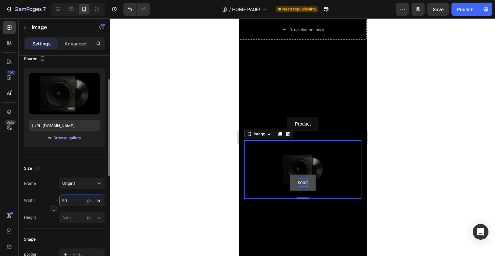
click at [75, 202] on input "50" at bounding box center [82, 201] width 46 height 12
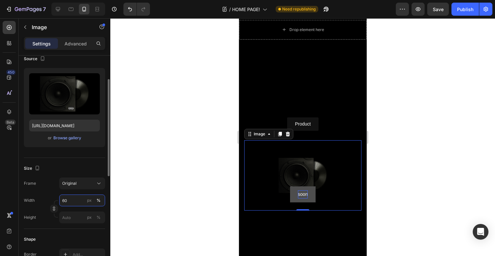
type input "6"
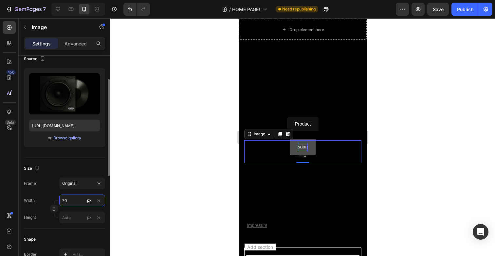
type input "7"
click at [97, 200] on div "%" at bounding box center [99, 201] width 4 height 6
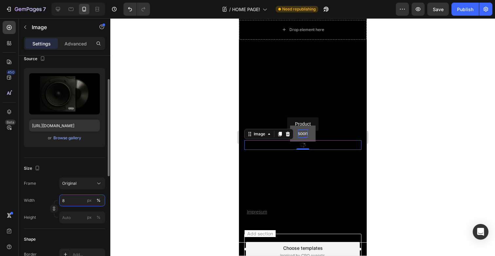
type input "85"
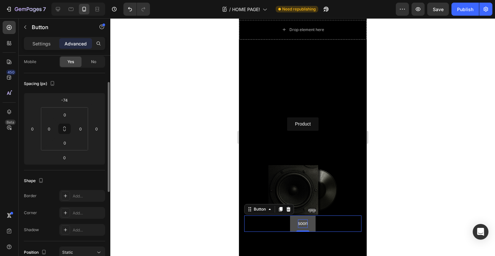
click at [316, 223] on div "soon Button 0" at bounding box center [302, 224] width 117 height 16
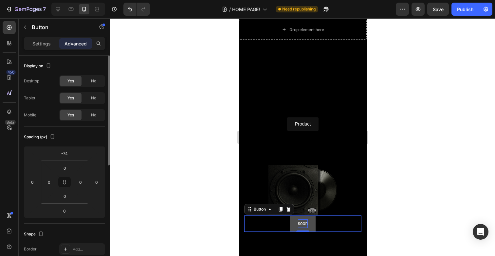
click at [314, 224] on button "soon" at bounding box center [303, 224] width 26 height 16
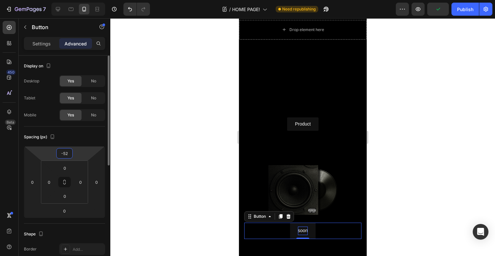
type input "-50"
drag, startPoint x: 77, startPoint y: 151, endPoint x: 78, endPoint y: 148, distance: 4.1
click at [78, 0] on html "7 Version history / HOME PAGE! Need republishing Preview Publish 450 Beta Secti…" at bounding box center [247, 0] width 495 height 0
click at [173, 53] on div at bounding box center [302, 137] width 384 height 238
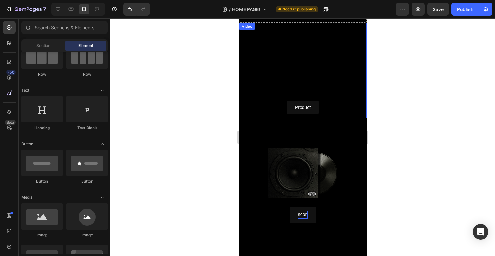
scroll to position [54, 0]
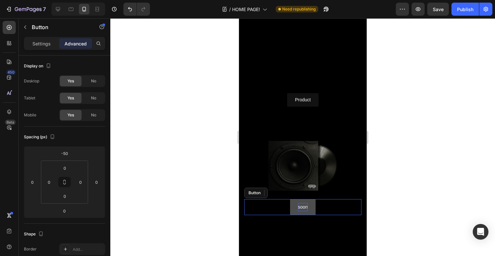
click at [314, 203] on button "soon" at bounding box center [303, 207] width 26 height 16
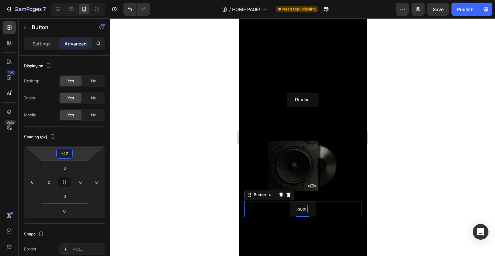
type input "-40"
click at [78, 0] on html "7 Version history / HOME PAGE! Need republishing Preview Save Publish 450 Beta …" at bounding box center [247, 0] width 495 height 0
click at [311, 211] on button "soon" at bounding box center [303, 211] width 26 height 16
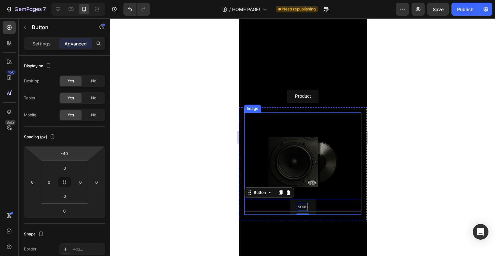
scroll to position [68, 0]
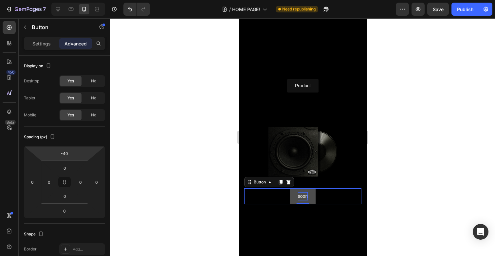
click at [311, 194] on button "soon" at bounding box center [303, 196] width 26 height 16
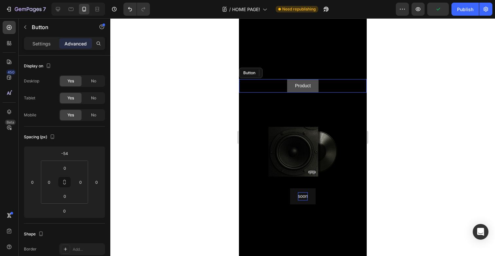
click at [316, 86] on link "Product" at bounding box center [302, 85] width 31 height 13
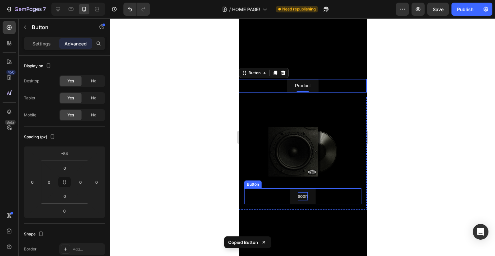
click at [316, 201] on div "soon Button" at bounding box center [302, 196] width 117 height 16
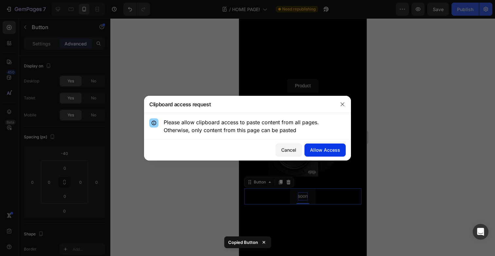
click at [329, 150] on div "Allow Access" at bounding box center [325, 150] width 30 height 7
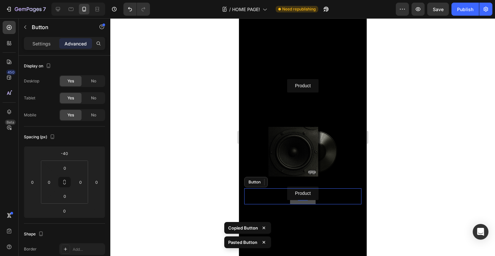
click at [312, 202] on button "soon" at bounding box center [303, 196] width 26 height 16
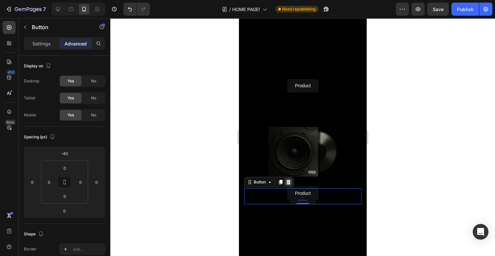
click at [287, 182] on icon at bounding box center [288, 182] width 4 height 5
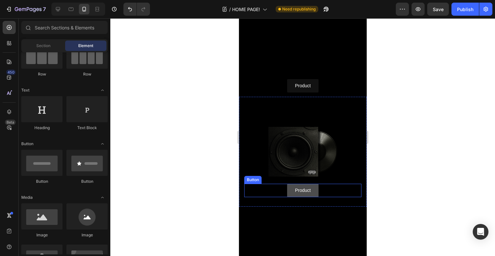
click at [316, 189] on link "Product" at bounding box center [302, 190] width 31 height 13
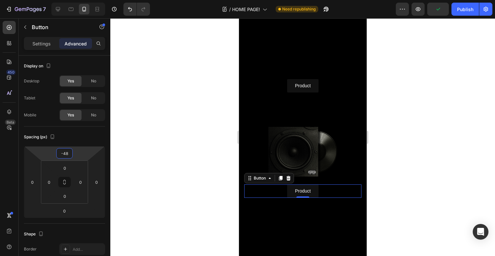
type input "-46"
click at [78, 0] on html "7 Version history / HOME PAGE! Need republishing Preview Publish 450 Beta Secti…" at bounding box center [247, 0] width 495 height 0
click at [318, 194] on div "Product Button 0" at bounding box center [302, 192] width 117 height 13
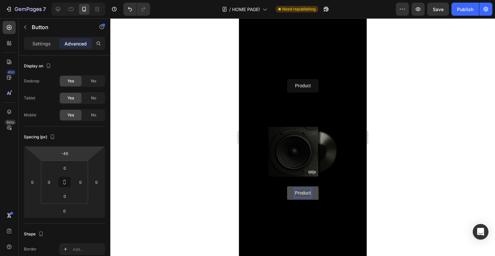
click at [306, 194] on p "Product" at bounding box center [302, 193] width 16 height 8
click at [377, 203] on div at bounding box center [302, 137] width 384 height 238
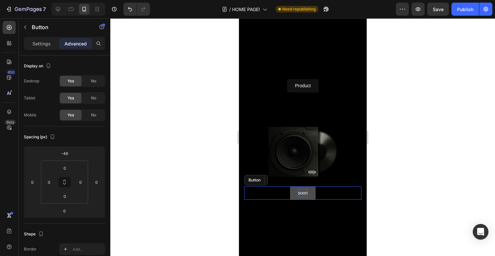
click at [314, 195] on link "soon" at bounding box center [303, 192] width 26 height 13
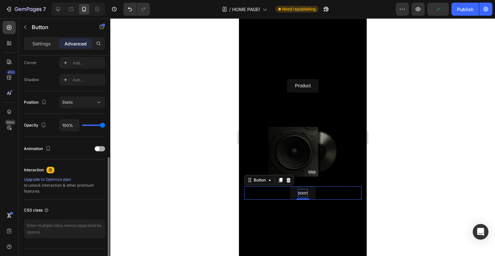
scroll to position [196, 0]
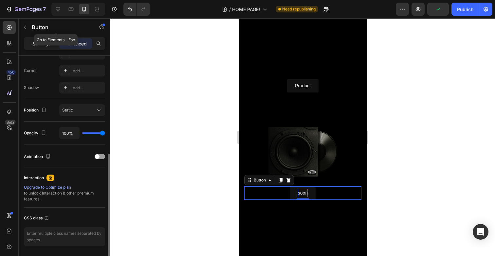
click at [44, 42] on p "Settings" at bounding box center [41, 43] width 18 height 7
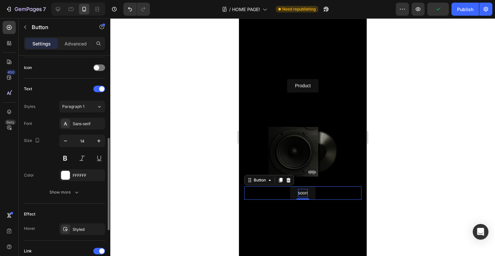
scroll to position [301, 0]
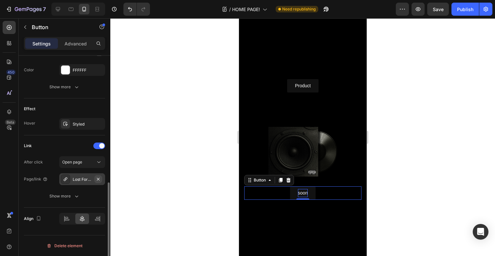
click at [100, 179] on icon "button" at bounding box center [98, 179] width 5 height 5
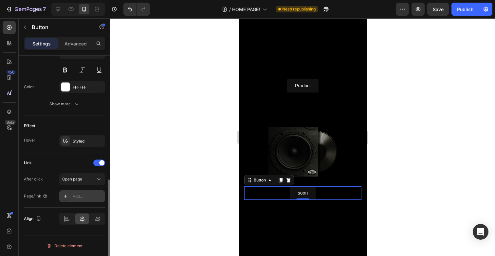
scroll to position [284, 0]
click at [323, 192] on div "soon Button 0" at bounding box center [302, 192] width 117 height 13
click at [371, 168] on div at bounding box center [302, 137] width 384 height 238
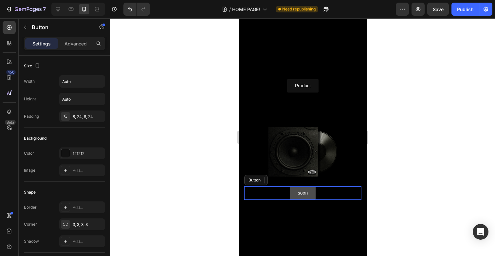
click at [312, 191] on button "soon" at bounding box center [303, 192] width 26 height 13
click at [80, 45] on p "Advanced" at bounding box center [75, 43] width 22 height 7
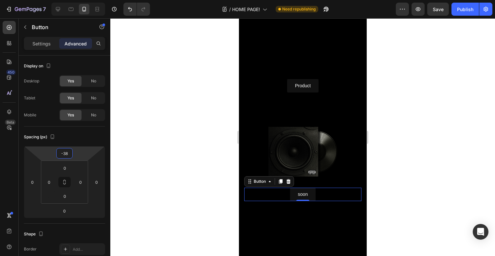
type input "-36"
click at [77, 0] on html "7 Version history / HOME PAGE! Need republishing Preview Save Publish 450 Beta …" at bounding box center [247, 0] width 495 height 0
click at [172, 152] on div at bounding box center [302, 137] width 384 height 238
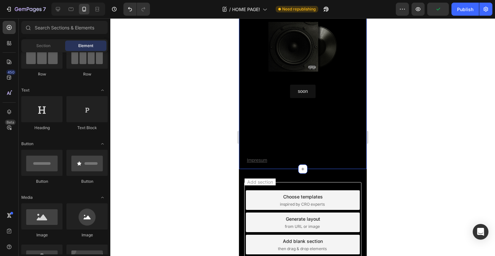
drag, startPoint x: 308, startPoint y: 106, endPoint x: 303, endPoint y: 122, distance: 17.1
click at [308, 106] on div "Impresum Button" at bounding box center [302, 135] width 128 height 65
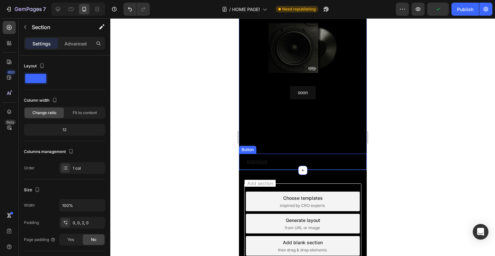
click at [273, 159] on button "Impresum" at bounding box center [256, 162] width 36 height 16
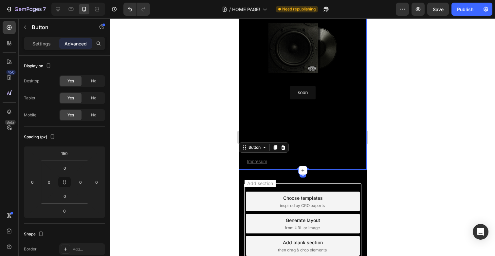
click at [304, 131] on div "Impresum Button 0" at bounding box center [302, 137] width 128 height 65
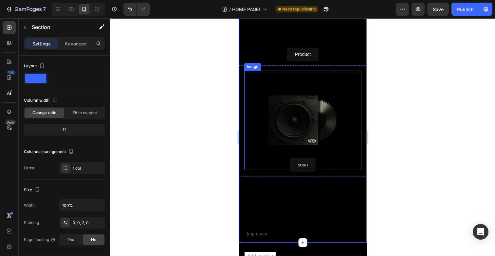
scroll to position [100, 0]
click at [389, 151] on div at bounding box center [302, 137] width 384 height 238
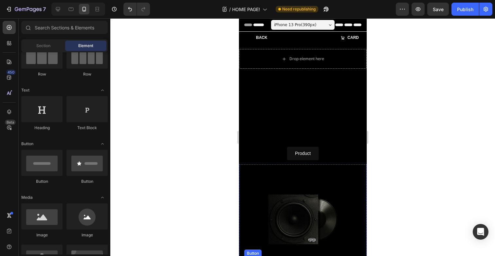
scroll to position [0, 0]
click at [401, 141] on div at bounding box center [302, 137] width 384 height 238
click at [71, 9] on icon at bounding box center [71, 9] width 7 height 7
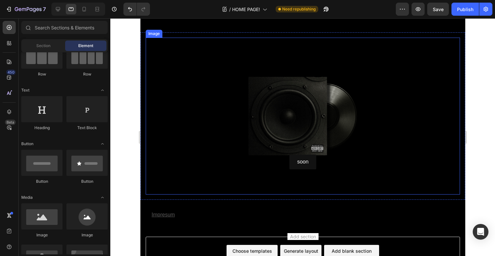
scroll to position [195, 0]
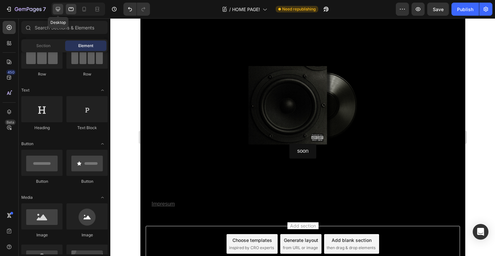
click at [57, 10] on icon at bounding box center [58, 9] width 7 height 7
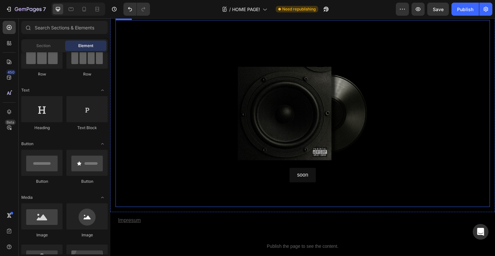
scroll to position [250, 0]
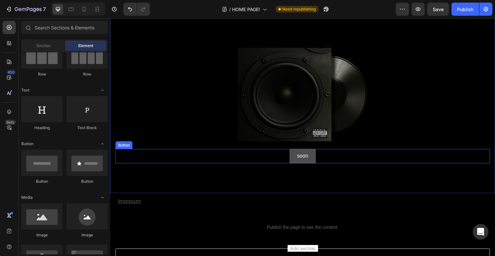
click at [319, 157] on button "soon" at bounding box center [306, 159] width 27 height 15
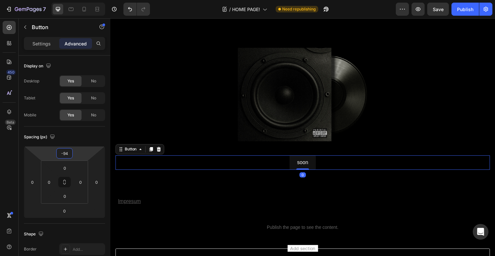
type input "-92"
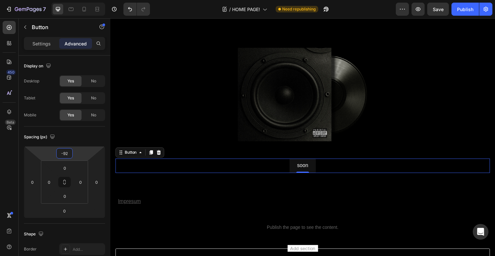
drag, startPoint x: 74, startPoint y: 152, endPoint x: 76, endPoint y: 147, distance: 5.5
click at [76, 0] on html "7 Version history / HOME PAGE! Need republishing Preview Save Publish 450 Beta …" at bounding box center [247, 0] width 495 height 0
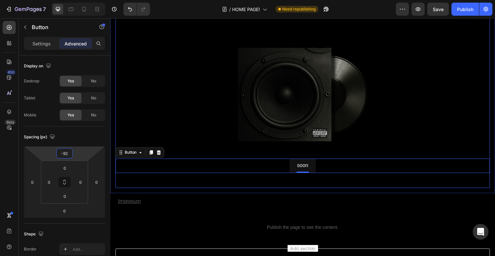
click at [143, 114] on div at bounding box center [306, 96] width 382 height 191
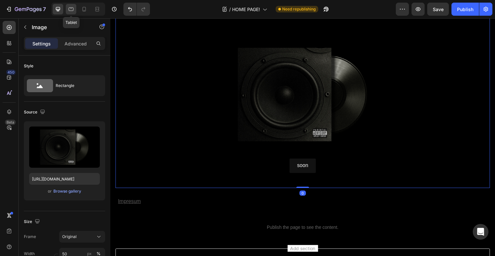
click at [67, 8] on div at bounding box center [71, 9] width 10 height 10
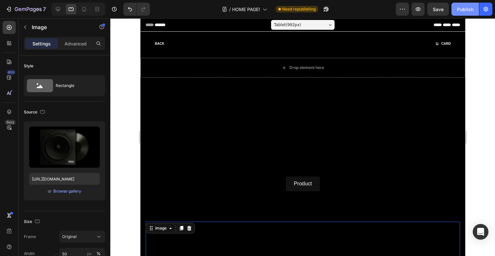
click at [464, 10] on div "Publish" at bounding box center [465, 9] width 16 height 7
